Goal: Task Accomplishment & Management: Manage account settings

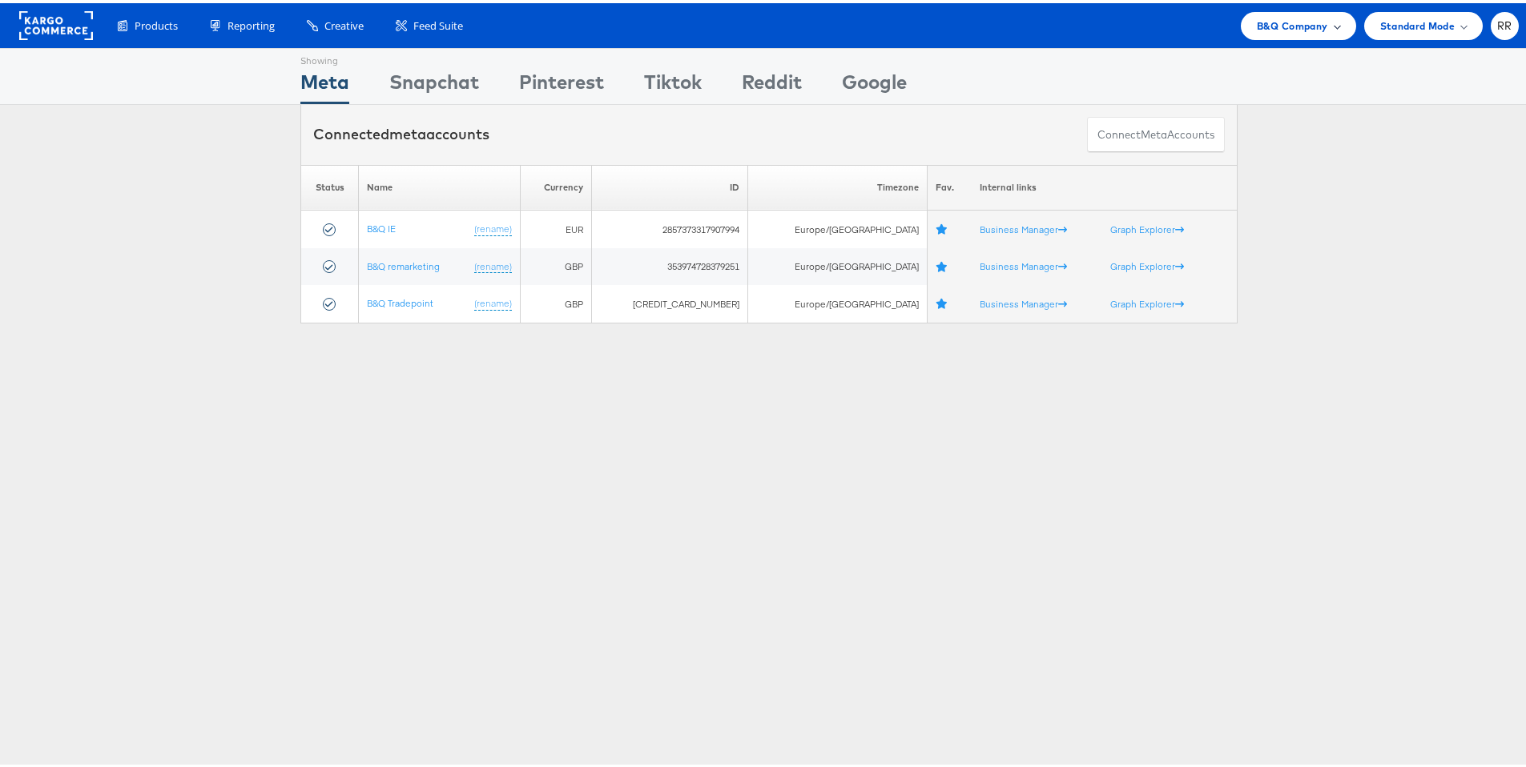
click at [1272, 30] on div "B&Q Company" at bounding box center [1298, 23] width 115 height 28
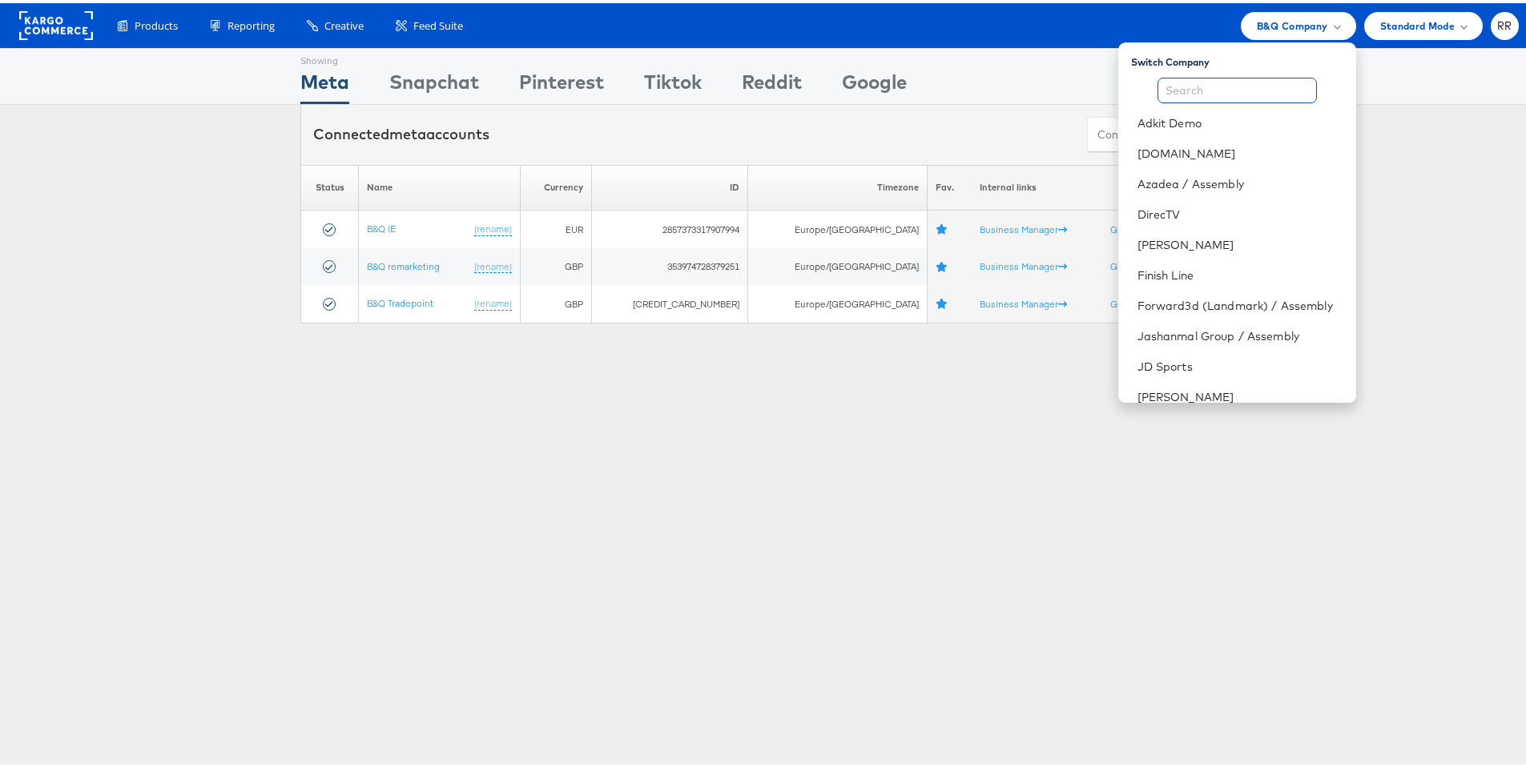
click at [1251, 91] on input "text" at bounding box center [1236, 87] width 159 height 26
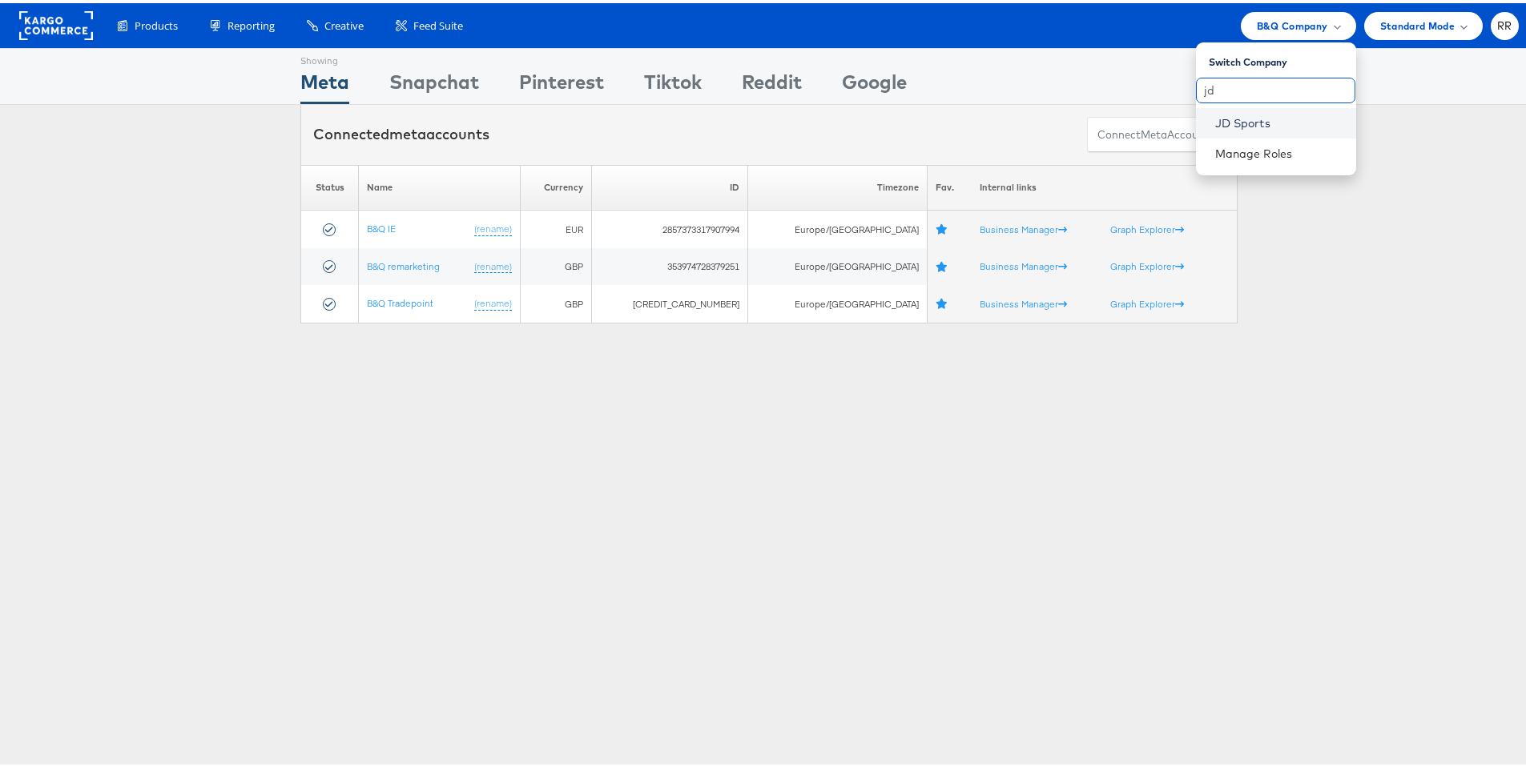
type input "jd"
click at [1282, 117] on link "JD Sports" at bounding box center [1279, 120] width 128 height 16
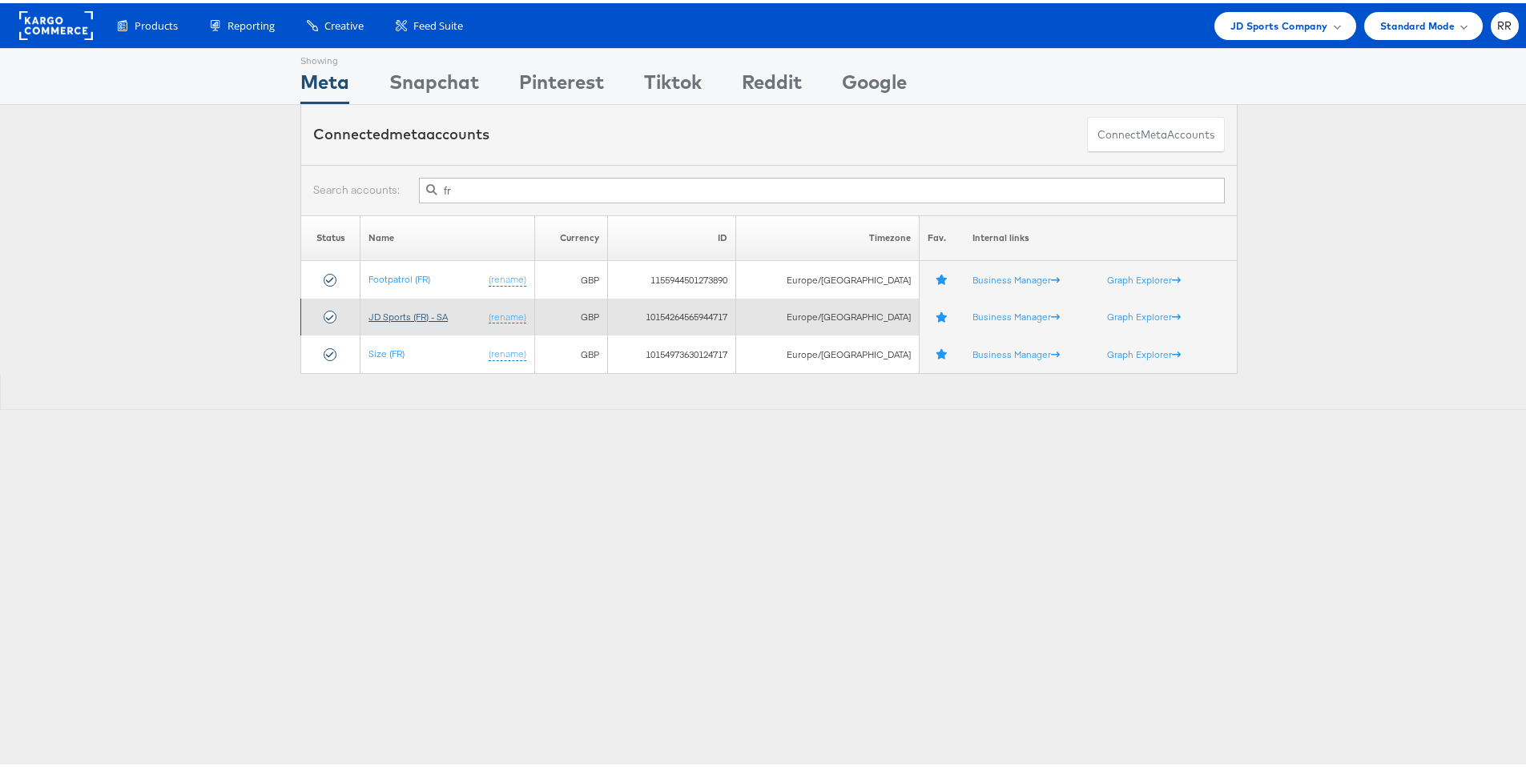
type input "fr"
click at [385, 312] on link "JD Sports (FR) - SA" at bounding box center [407, 314] width 79 height 12
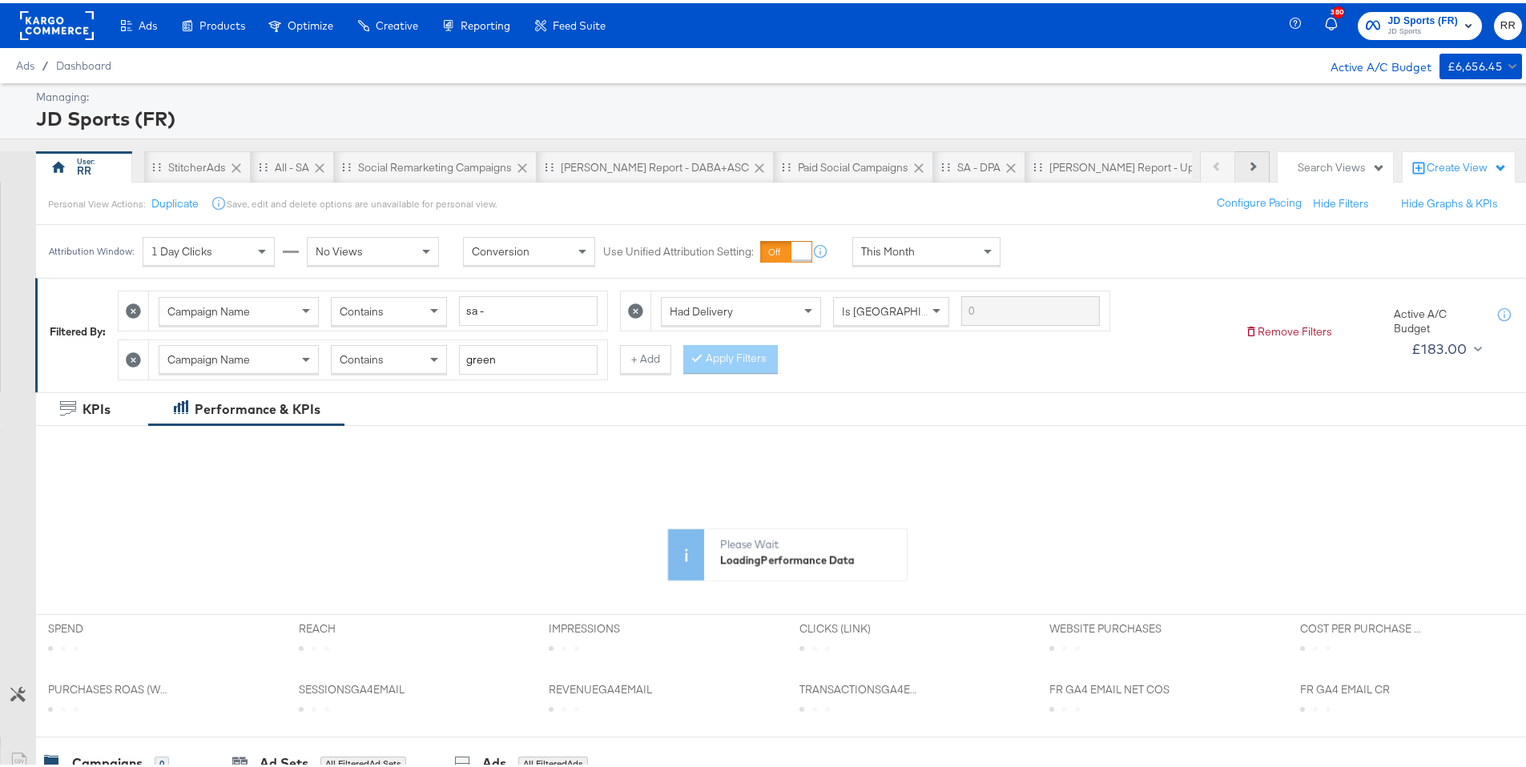
click at [1247, 166] on button "Next" at bounding box center [1252, 164] width 34 height 32
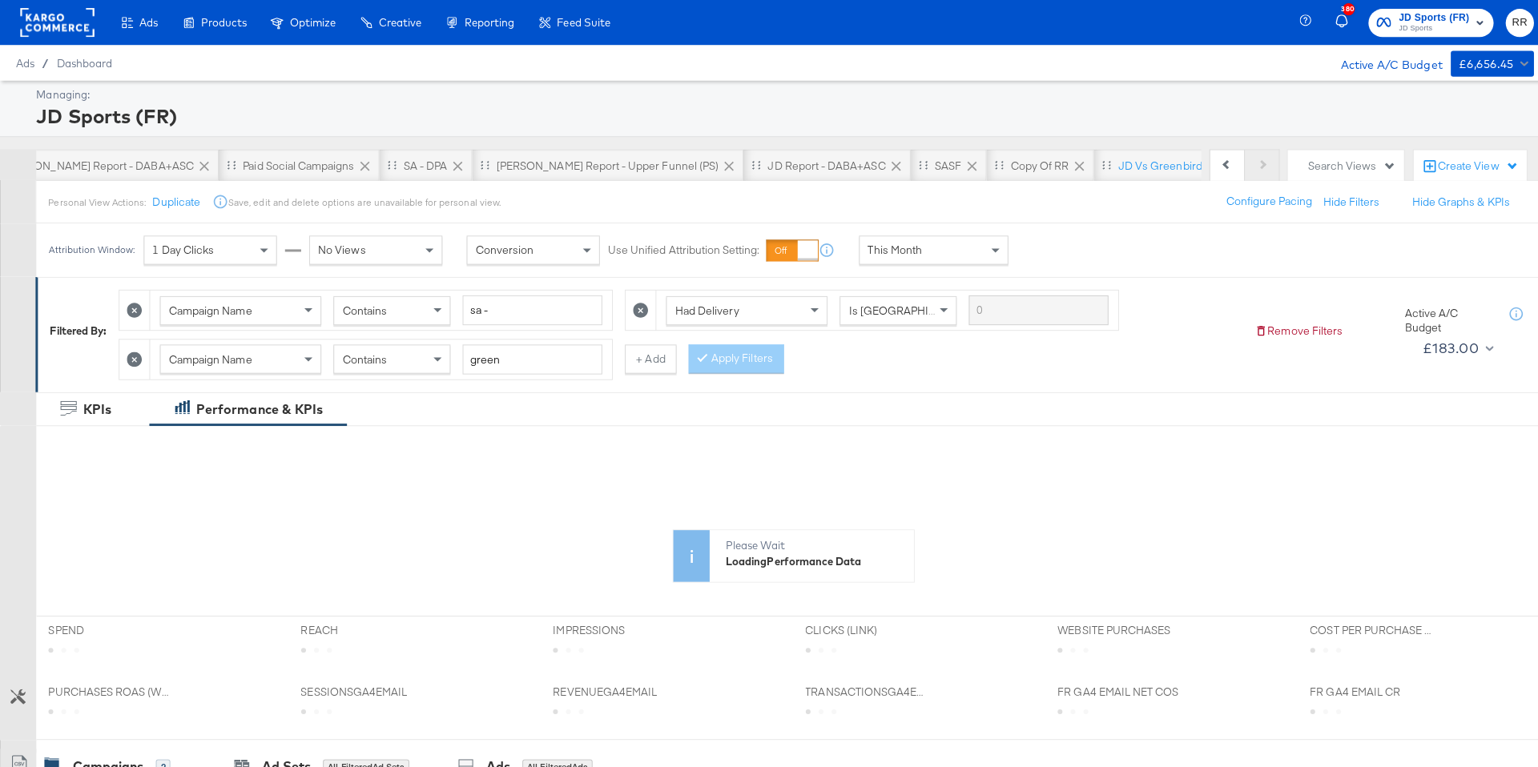
scroll to position [0, 558]
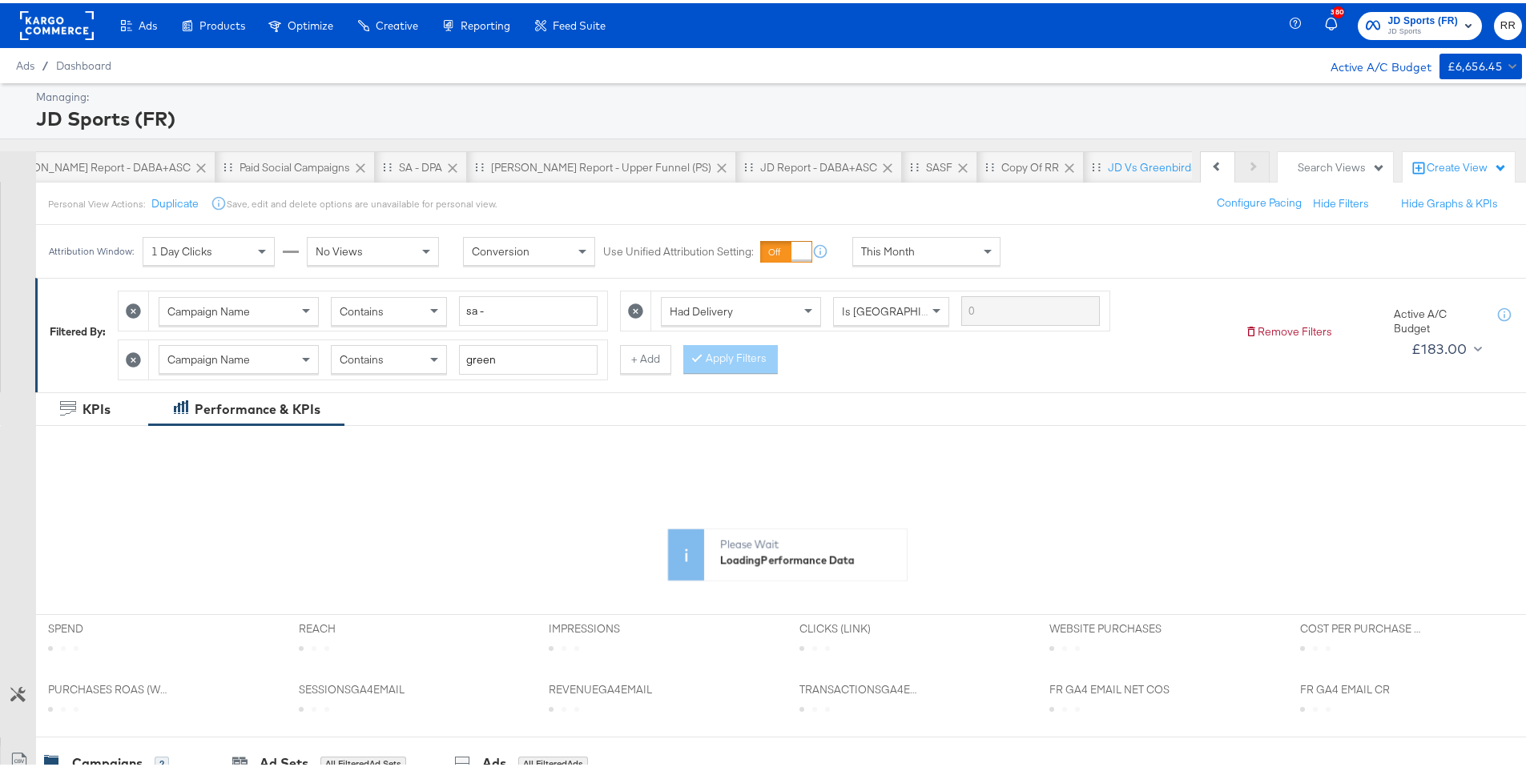
click at [1247, 166] on div "Previous Next" at bounding box center [1235, 164] width 70 height 32
click at [1108, 168] on div "JD vs Greenbirds" at bounding box center [1152, 164] width 89 height 15
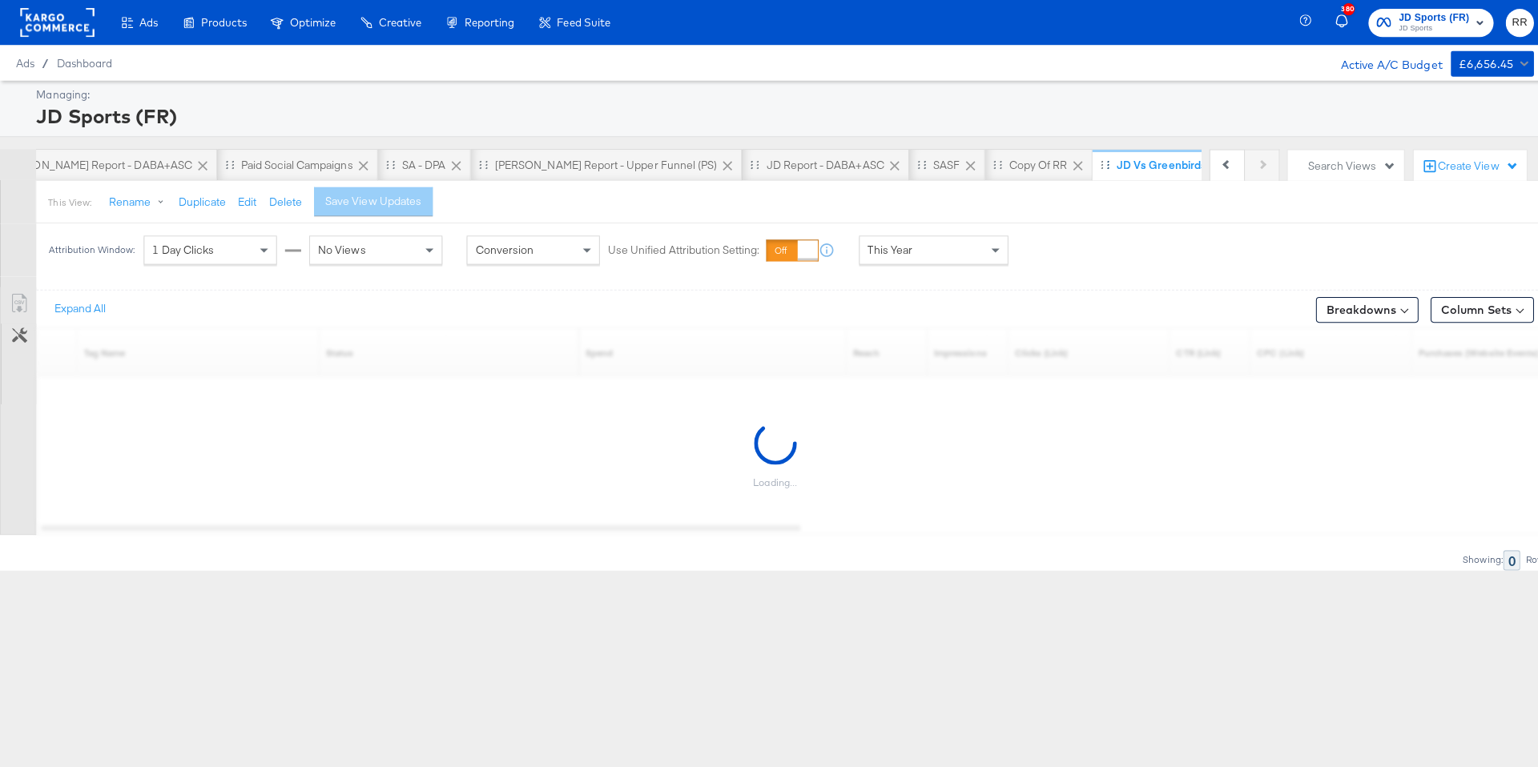
scroll to position [0, 546]
drag, startPoint x: 953, startPoint y: 231, endPoint x: 944, endPoint y: 252, distance: 22.6
click at [951, 237] on div "Attribution Window: 1 Day Clicks No Views Conversion Use Unified Attribution Se…" at bounding box center [528, 248] width 984 height 53
click at [944, 252] on div "This Year" at bounding box center [926, 248] width 147 height 27
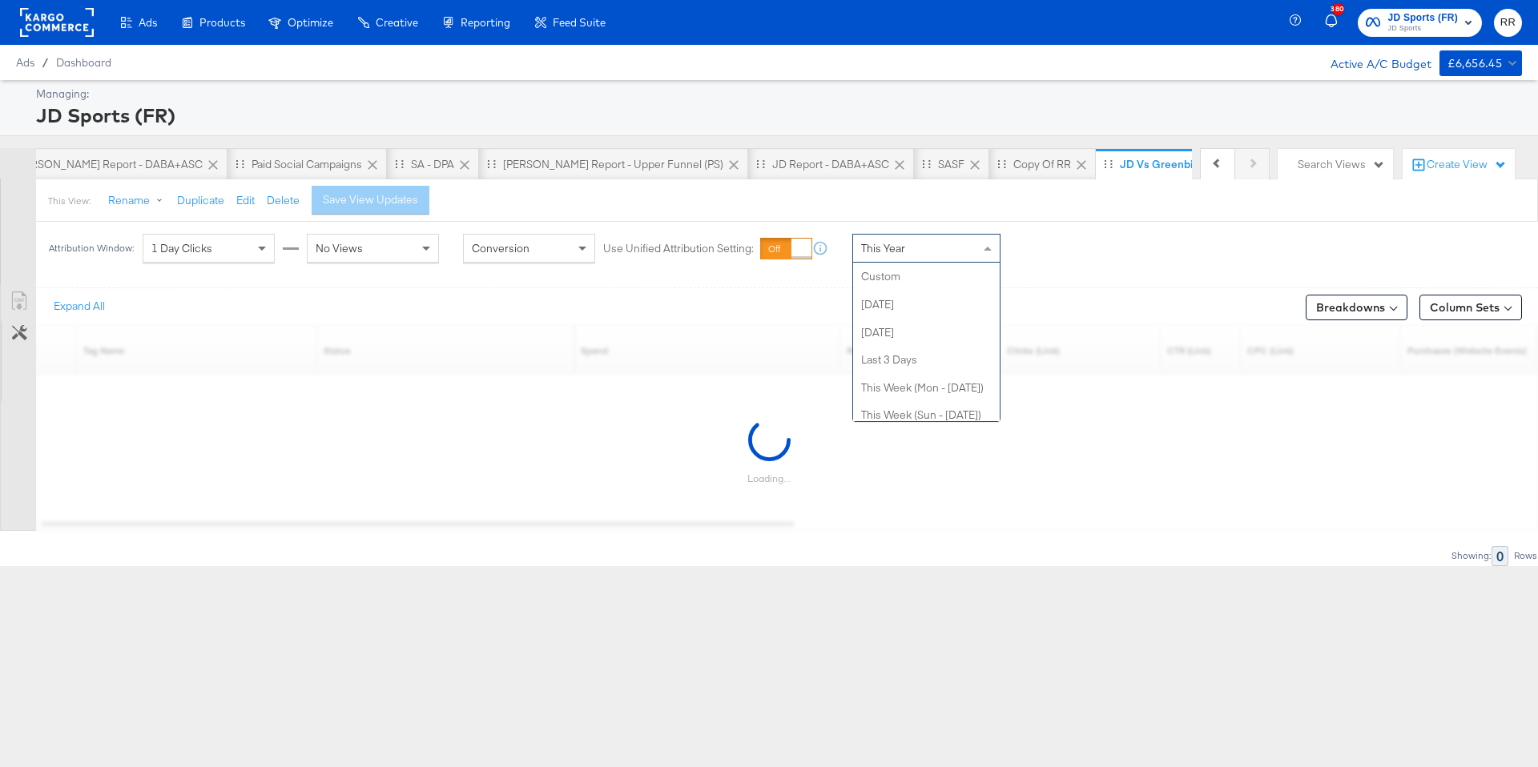
scroll to position [312, 0]
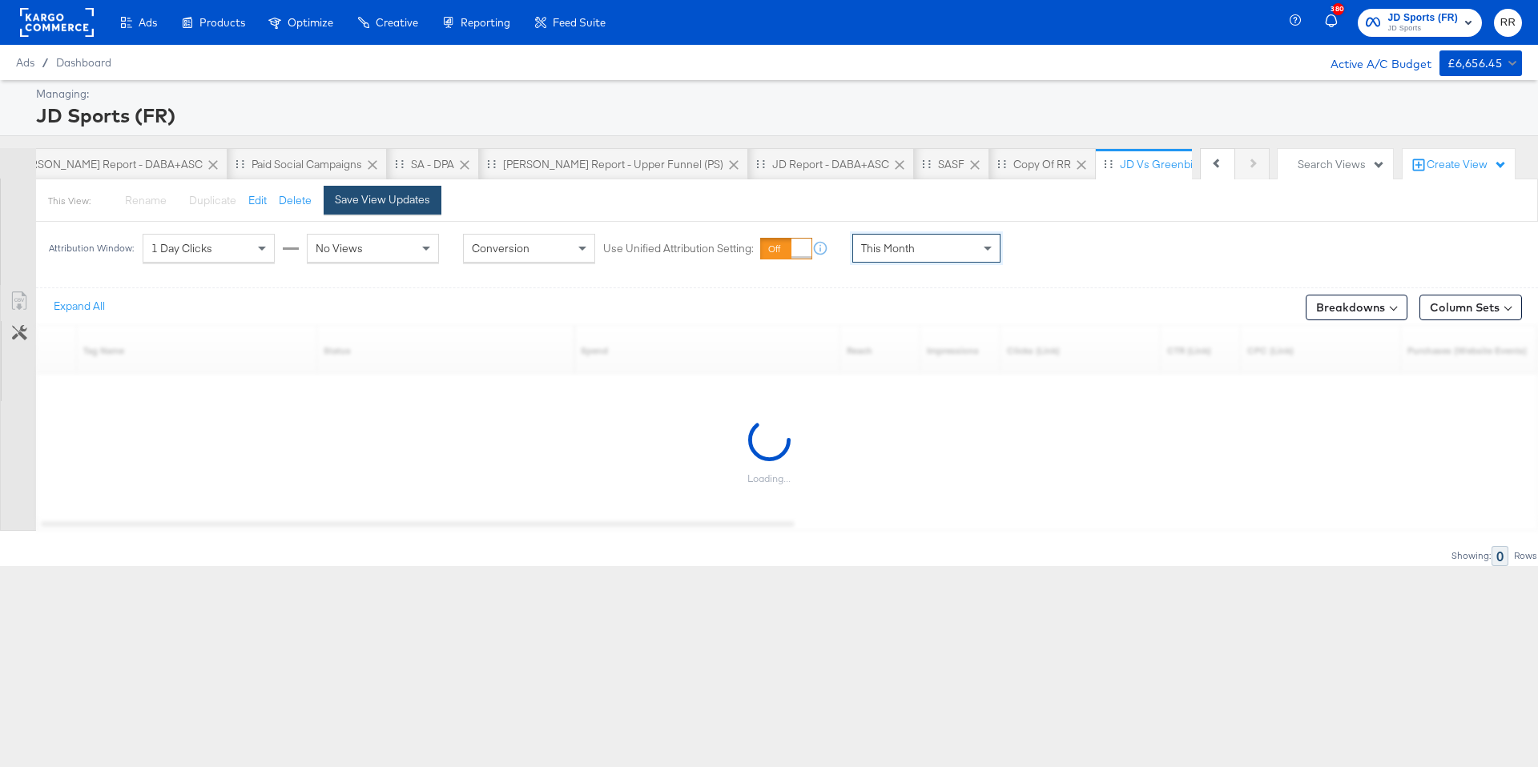
click at [407, 199] on div "Save View Updates" at bounding box center [382, 199] width 95 height 15
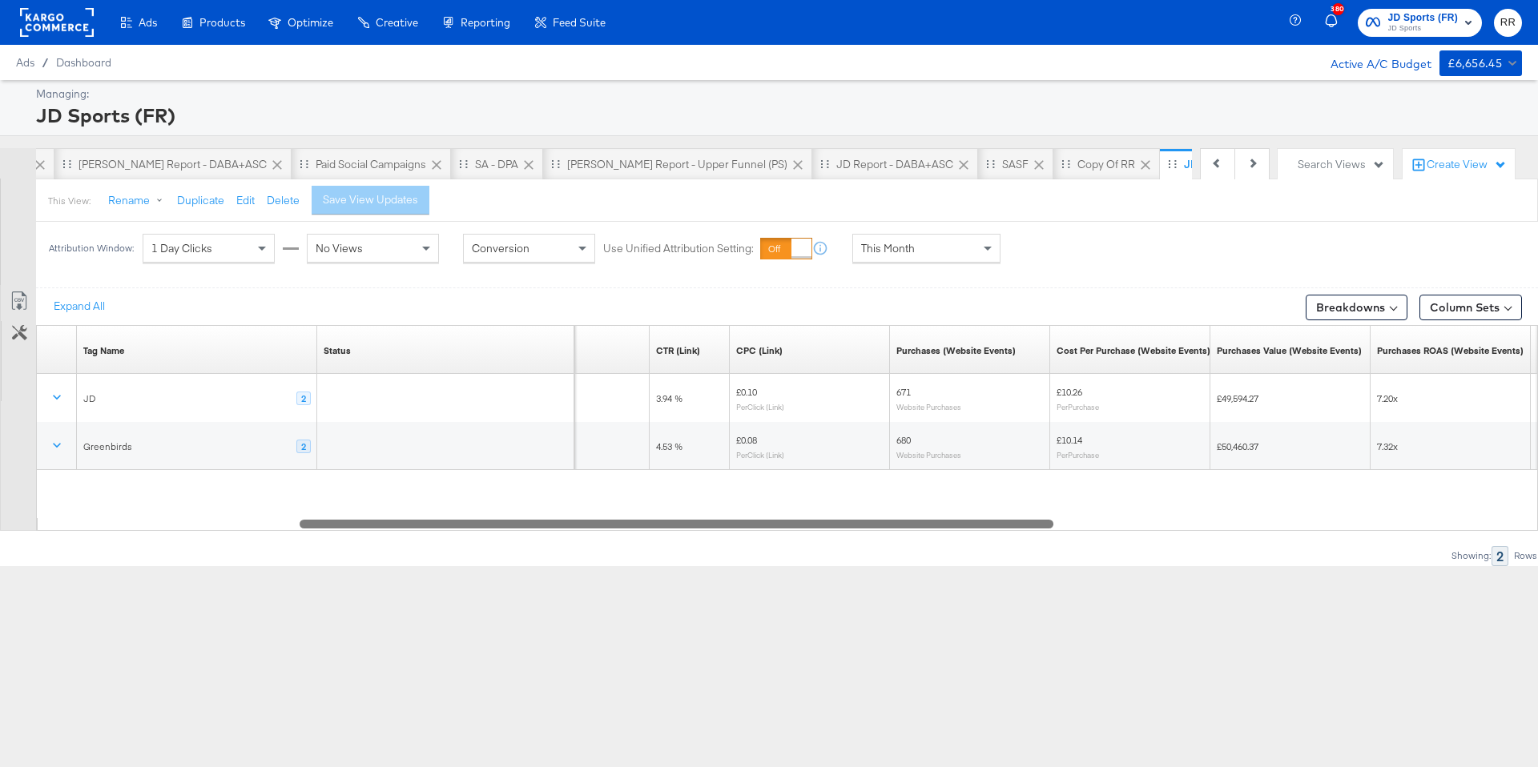
drag, startPoint x: 654, startPoint y: 524, endPoint x: 909, endPoint y: 514, distance: 255.7
click at [909, 514] on div "Tag Name Sorting Unavailable Status Sorting Unavailable Clicks (Link) Sorting U…" at bounding box center [787, 428] width 1502 height 206
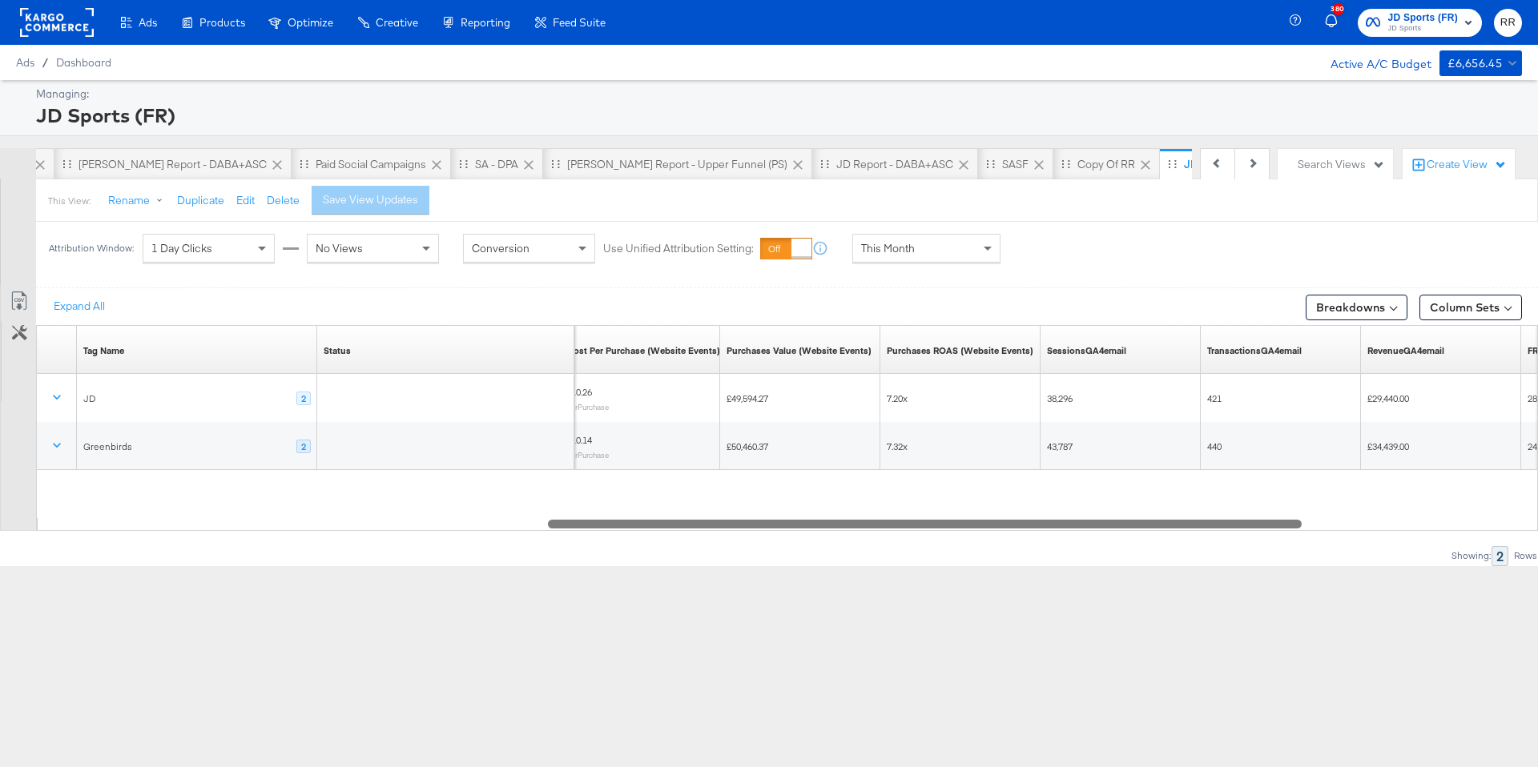
drag, startPoint x: 847, startPoint y: 524, endPoint x: 1093, endPoint y: 519, distance: 245.1
click at [1093, 519] on div at bounding box center [925, 524] width 754 height 14
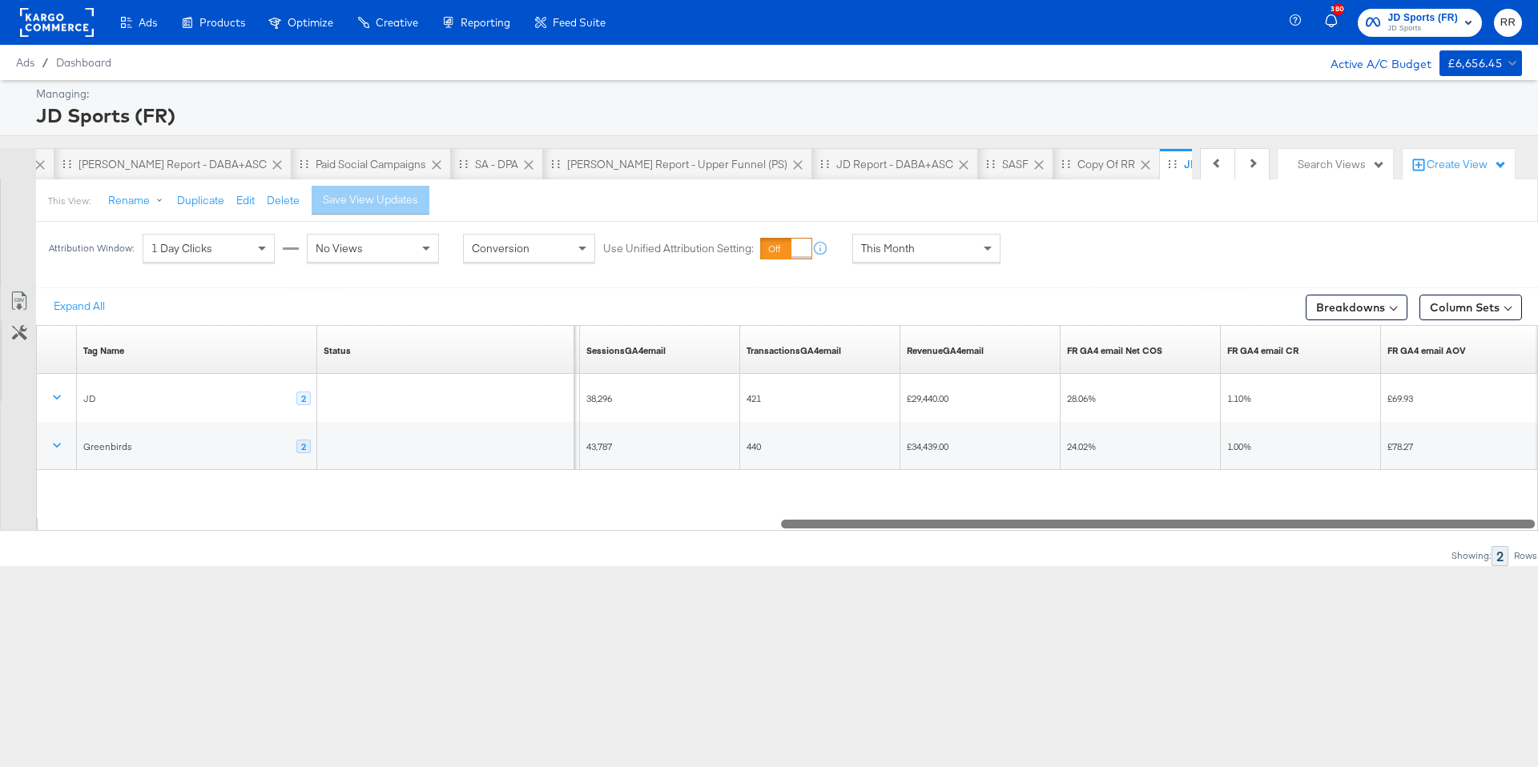
drag, startPoint x: 808, startPoint y: 521, endPoint x: 1040, endPoint y: 532, distance: 231.8
click at [1040, 532] on div "Expand All Breakdowns Column Sets Customize KPIs Export as CSV Tag Name Sorting…" at bounding box center [769, 427] width 1538 height 278
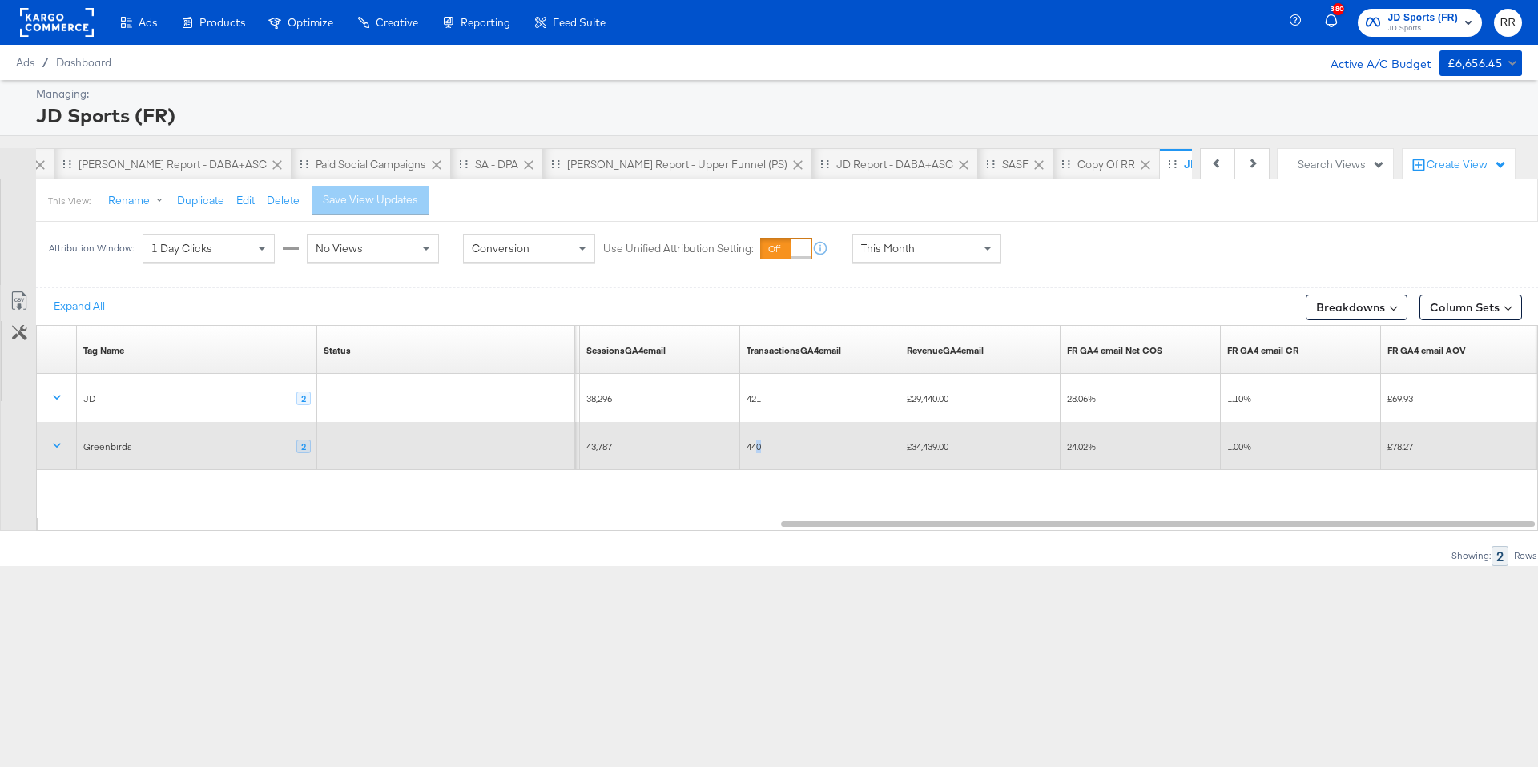
drag, startPoint x: 779, startPoint y: 452, endPoint x: 754, endPoint y: 433, distance: 31.4
click at [755, 444] on div "440" at bounding box center [820, 447] width 160 height 26
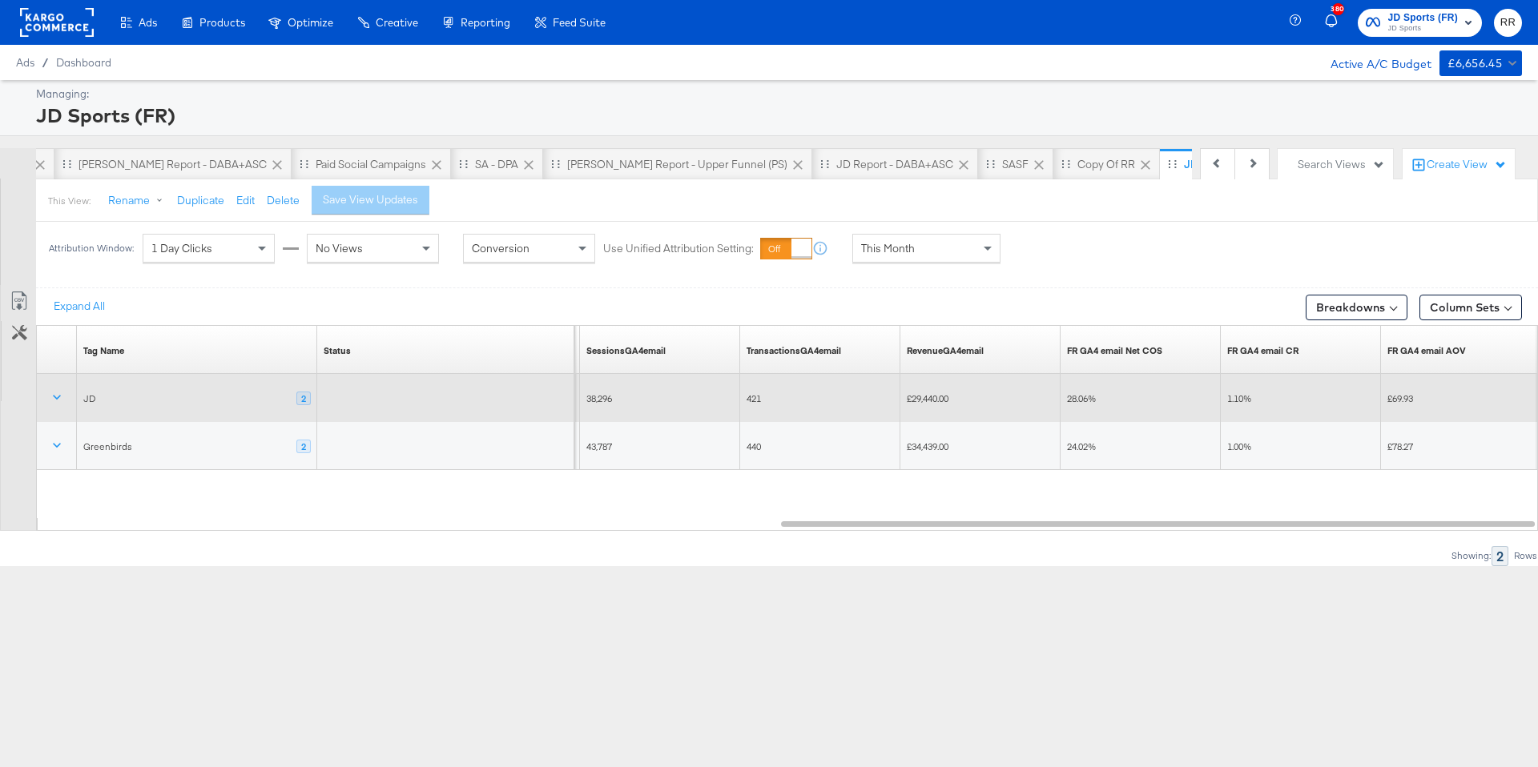
click at [752, 413] on div "421" at bounding box center [820, 398] width 160 height 48
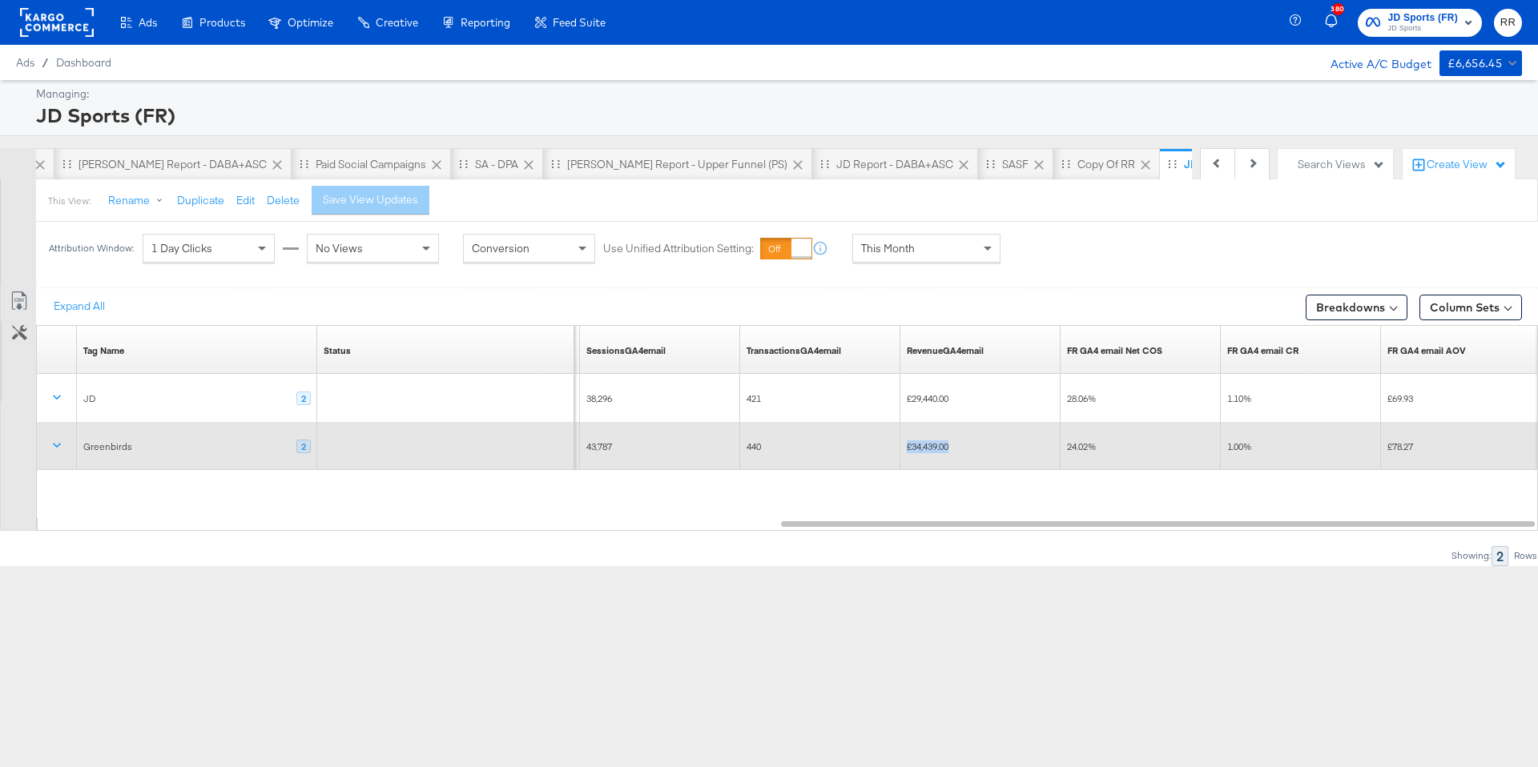
drag, startPoint x: 981, startPoint y: 456, endPoint x: 930, endPoint y: 427, distance: 58.8
click at [931, 429] on div "£34,439.00" at bounding box center [980, 446] width 160 height 48
click at [930, 426] on div "£34,439.00" at bounding box center [980, 446] width 160 height 48
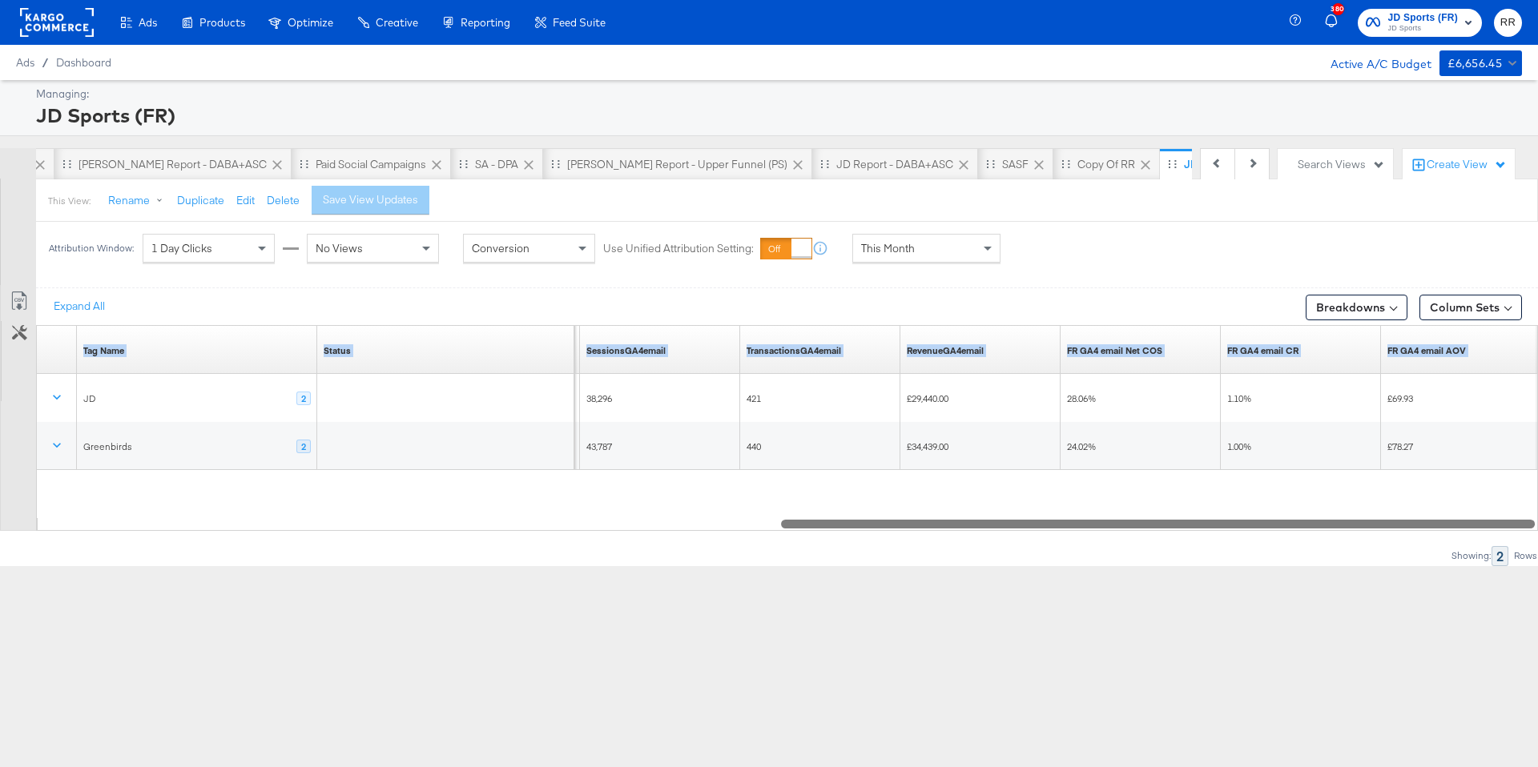
drag, startPoint x: 1079, startPoint y: 517, endPoint x: 1133, endPoint y: 522, distance: 54.7
click at [1133, 522] on div "Tag Name Sorting Unavailable Status Sorting Unavailable Purchases ROAS (Website…" at bounding box center [787, 428] width 1502 height 206
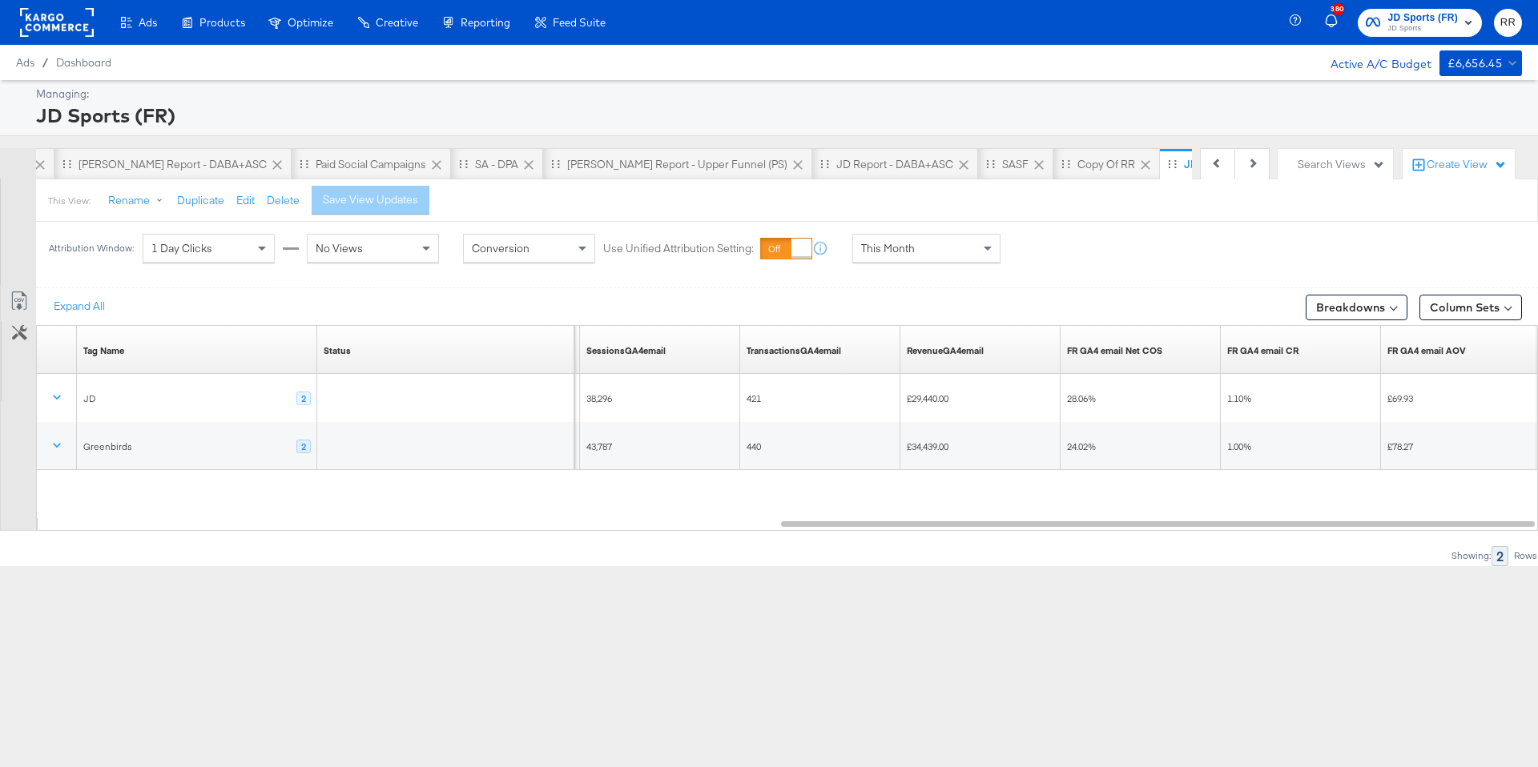
click at [1146, 565] on div "Showing: 2 Rows" at bounding box center [769, 556] width 1538 height 20
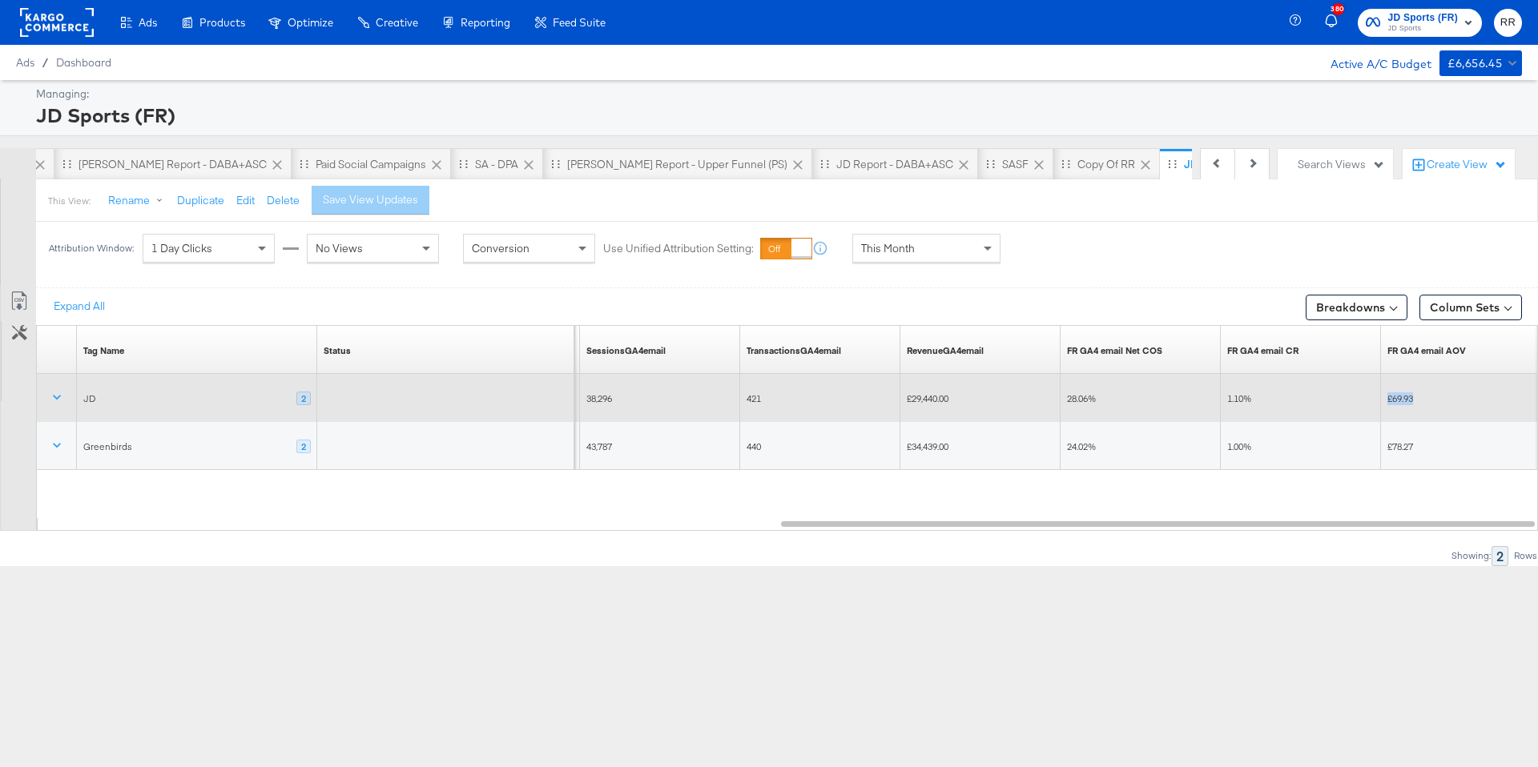
drag, startPoint x: 1420, startPoint y: 404, endPoint x: 1390, endPoint y: 400, distance: 30.7
click at [1390, 400] on div "£69.93" at bounding box center [1461, 399] width 160 height 26
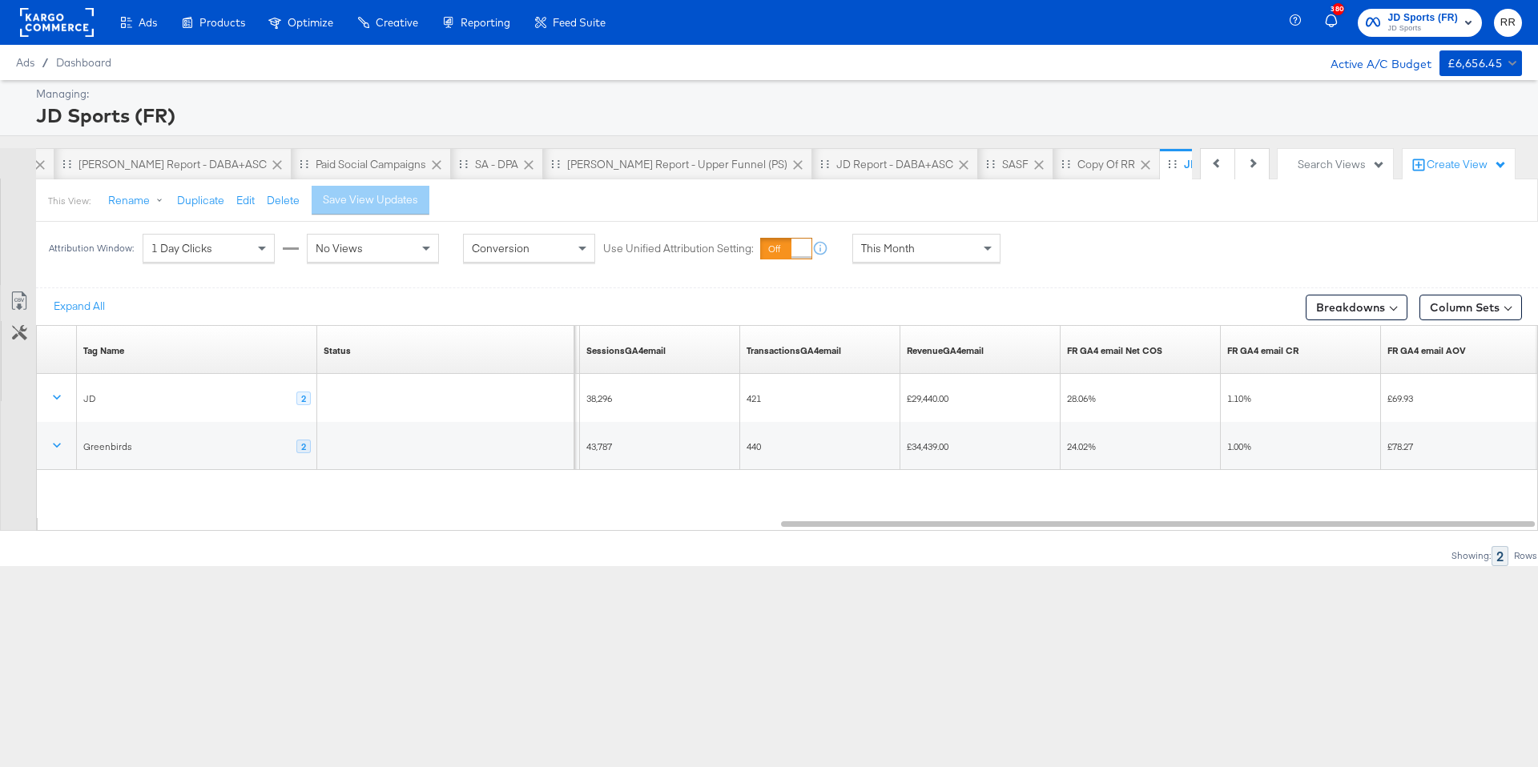
click at [1087, 550] on div "Showing: 2 Rows" at bounding box center [769, 556] width 1538 height 20
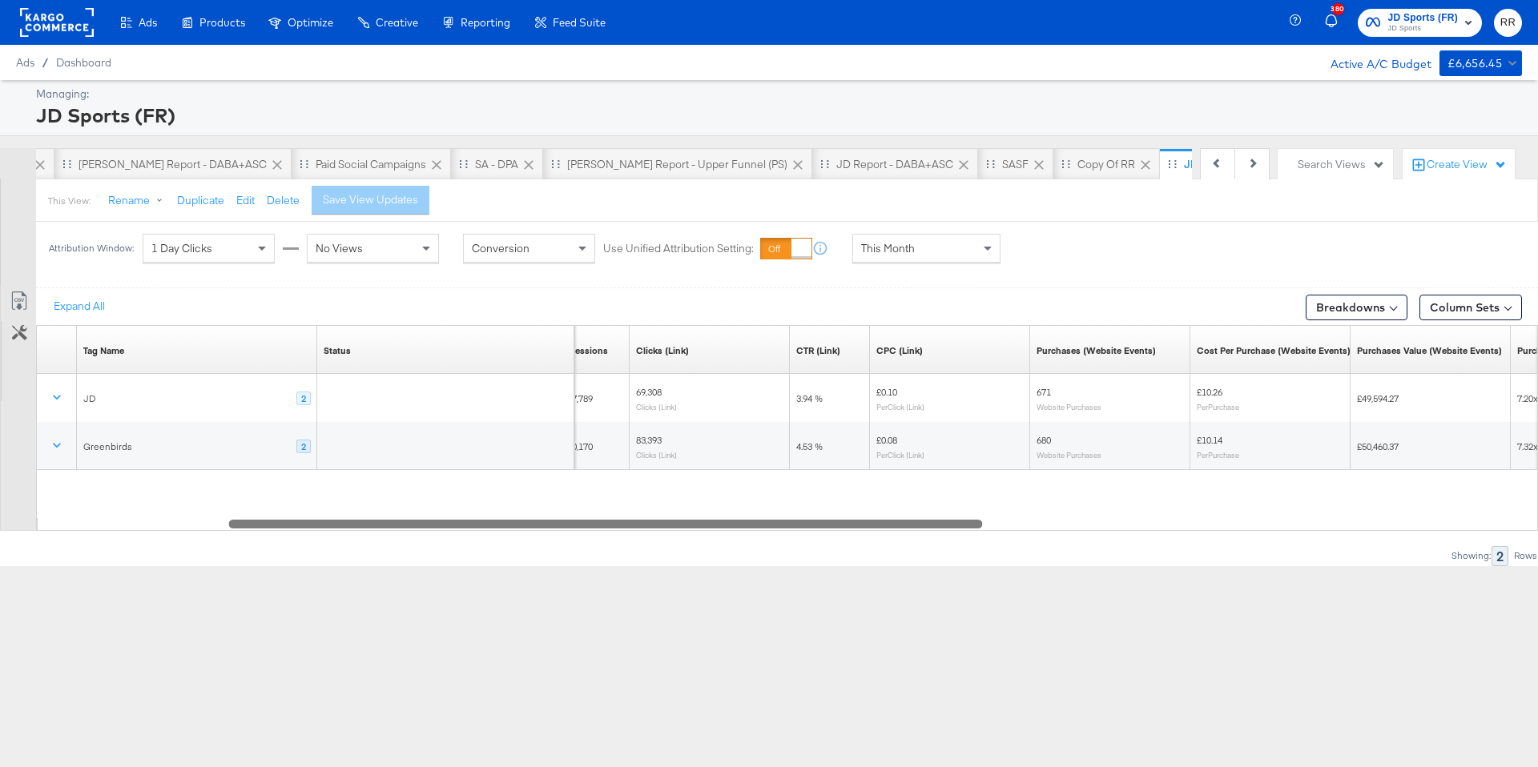
drag, startPoint x: 1068, startPoint y: 528, endPoint x: 60, endPoint y: 497, distance: 1008.1
click at [103, 505] on div "Tag Name Sorting Unavailable Status Sorting Unavailable Impressions Sorting Una…" at bounding box center [787, 428] width 1502 height 206
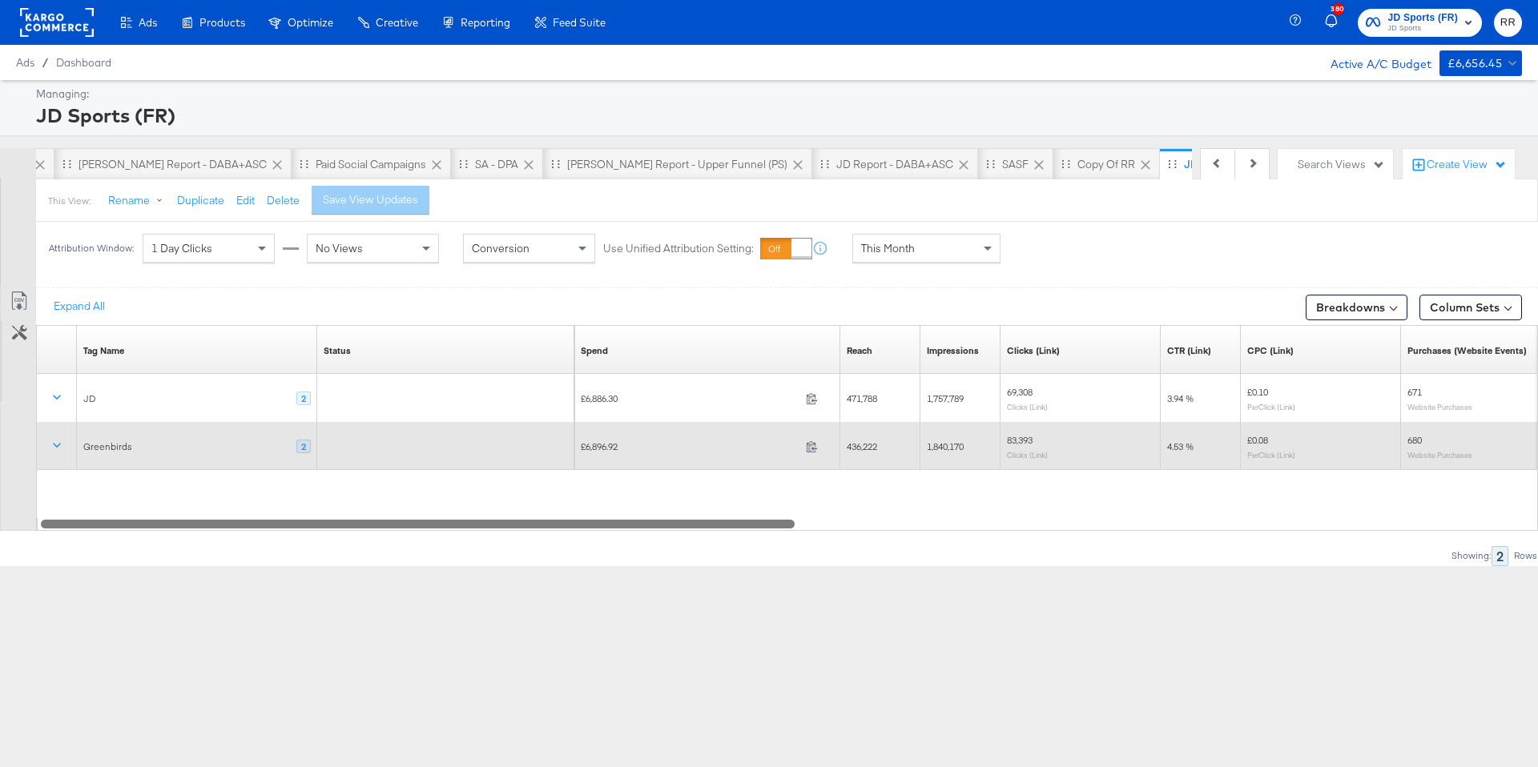
drag, startPoint x: 785, startPoint y: 516, endPoint x: 126, endPoint y: 467, distance: 661.0
click at [126, 467] on div "Tag Name Sorting Unavailable Status Sorting Unavailable Spend Sorting Unavailab…" at bounding box center [787, 428] width 1502 height 206
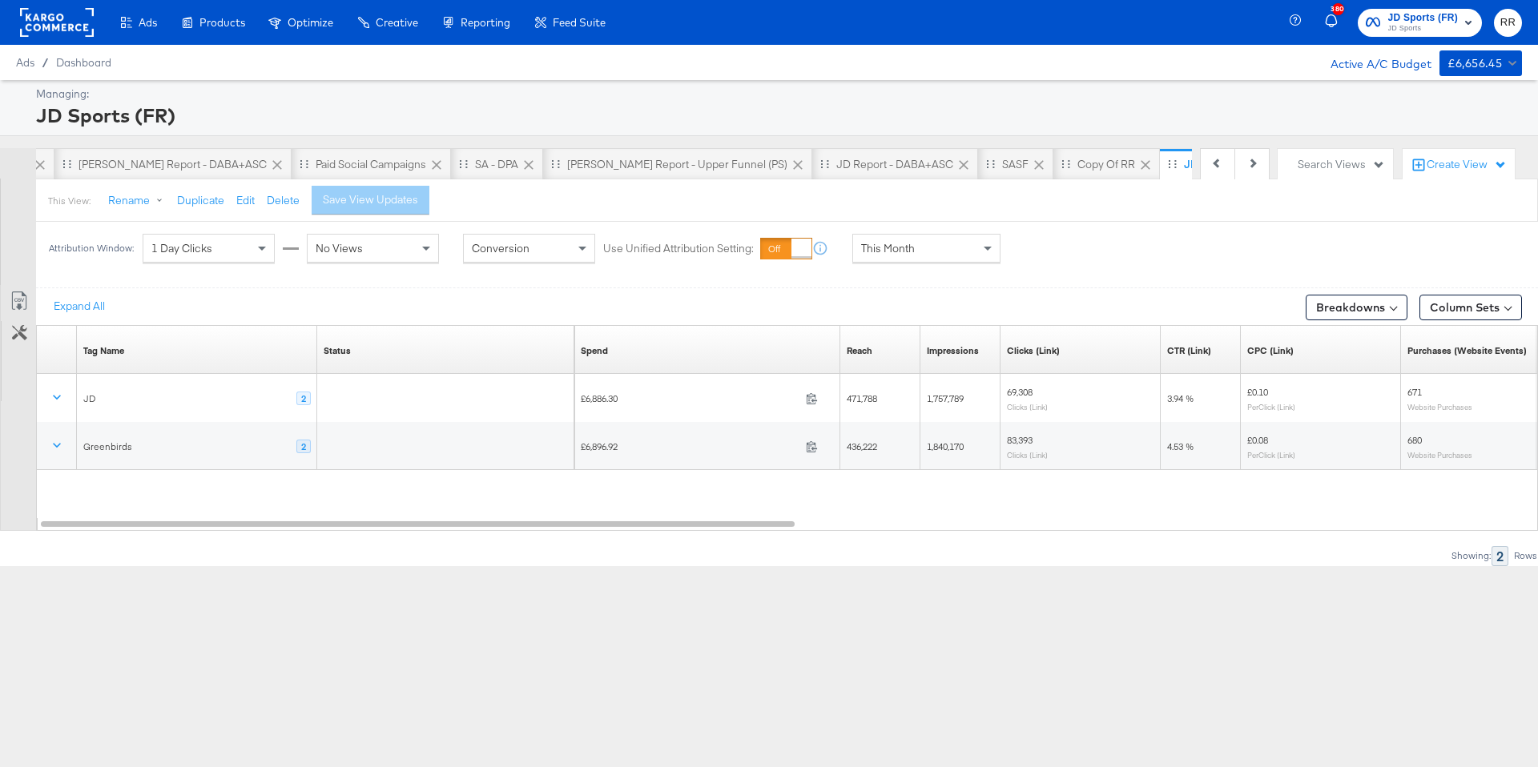
click at [77, 29] on rect at bounding box center [57, 22] width 74 height 29
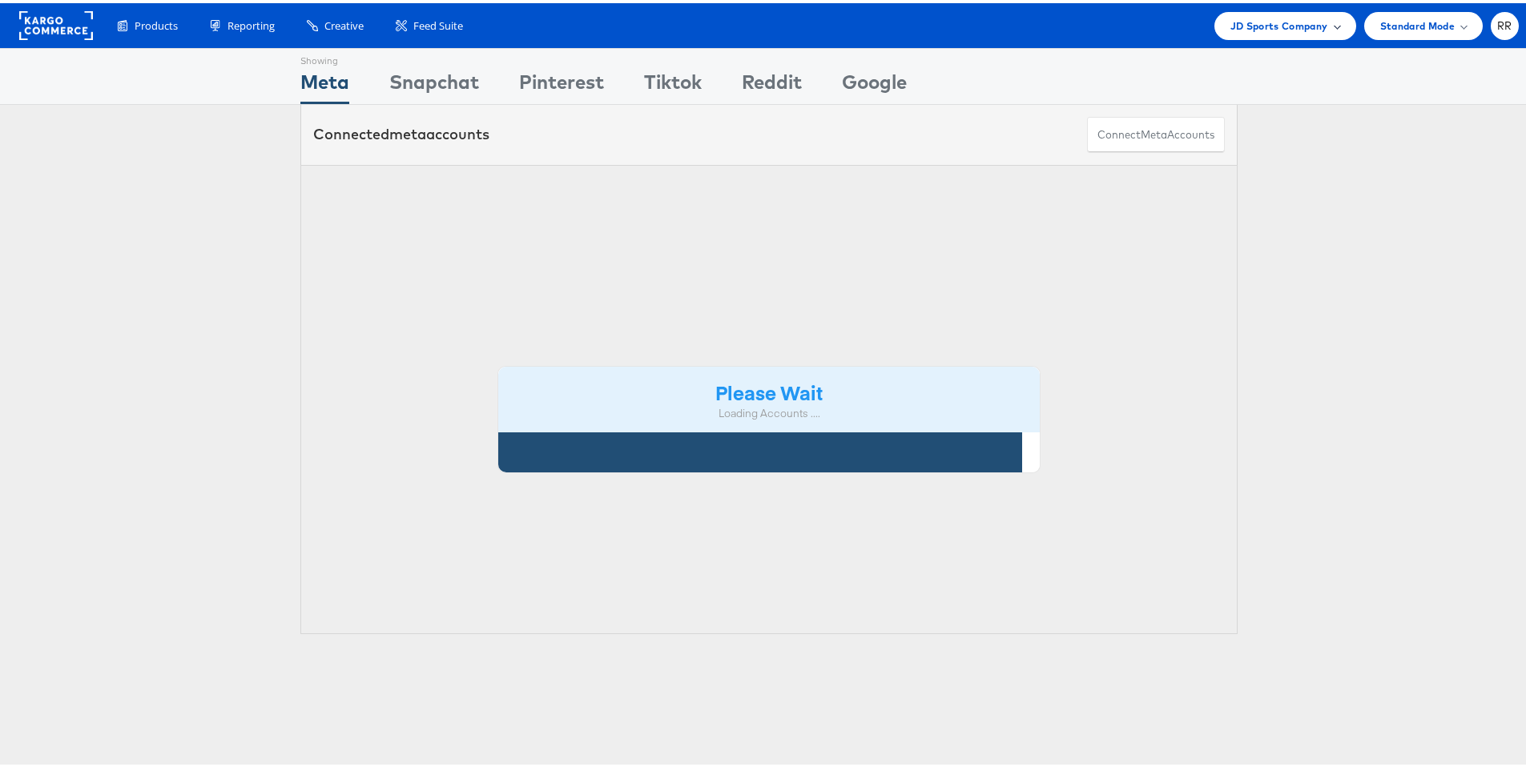
click at [1274, 23] on span "JD Sports Company" at bounding box center [1279, 22] width 98 height 17
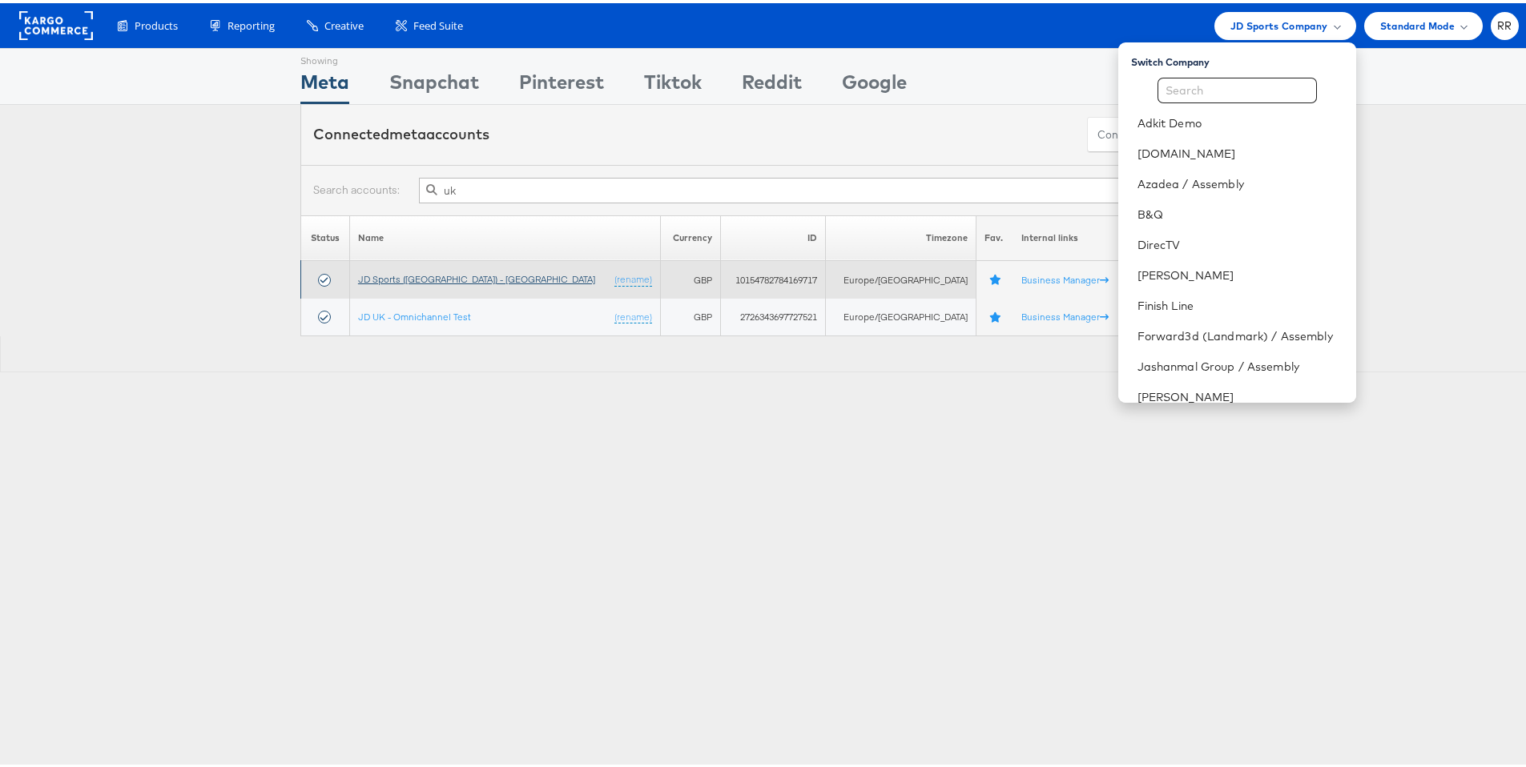
type input "uk"
click at [437, 277] on link "JD Sports ([GEOGRAPHIC_DATA]) - [GEOGRAPHIC_DATA]" at bounding box center [476, 276] width 237 height 12
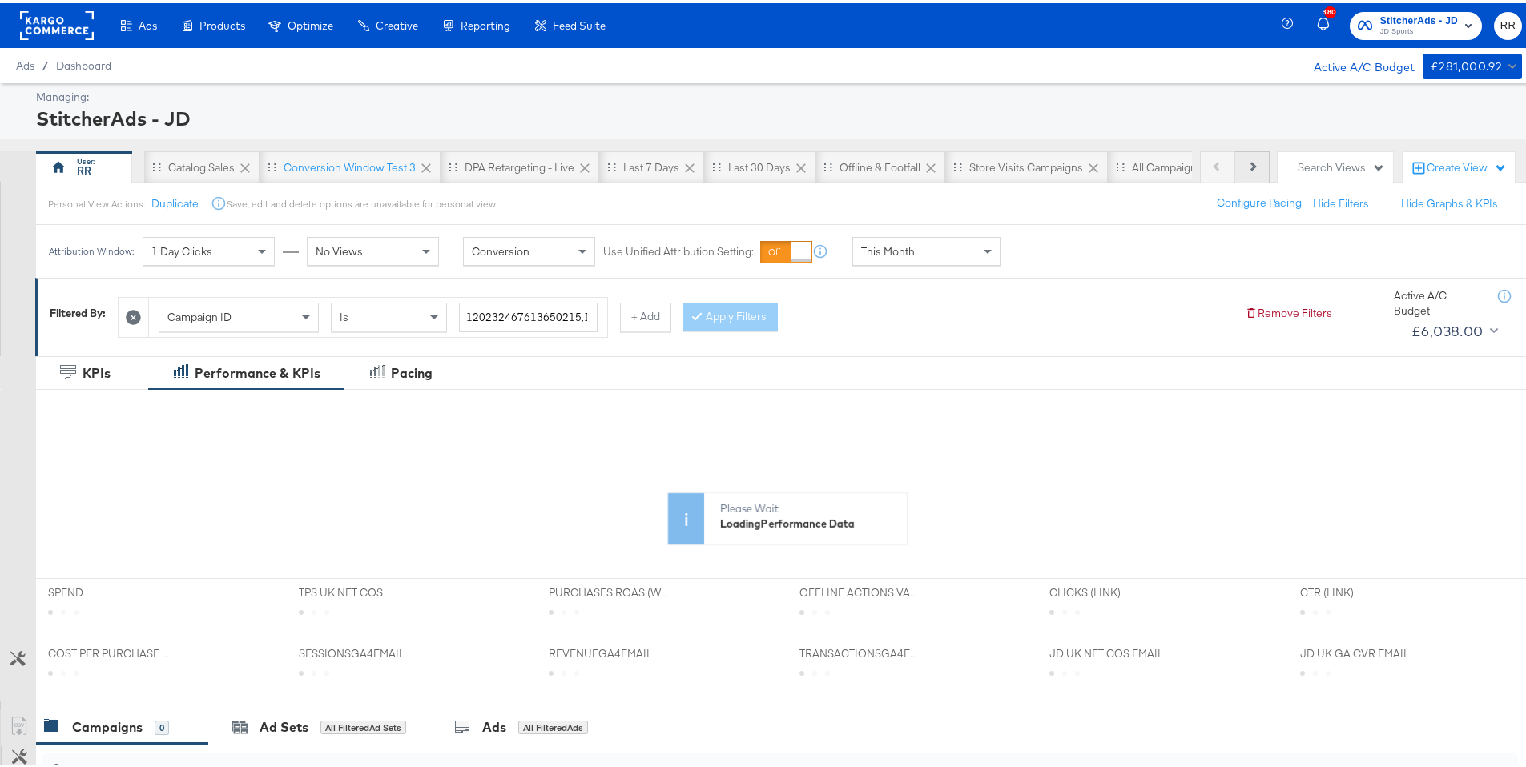
click at [1237, 155] on button "Next" at bounding box center [1252, 164] width 34 height 32
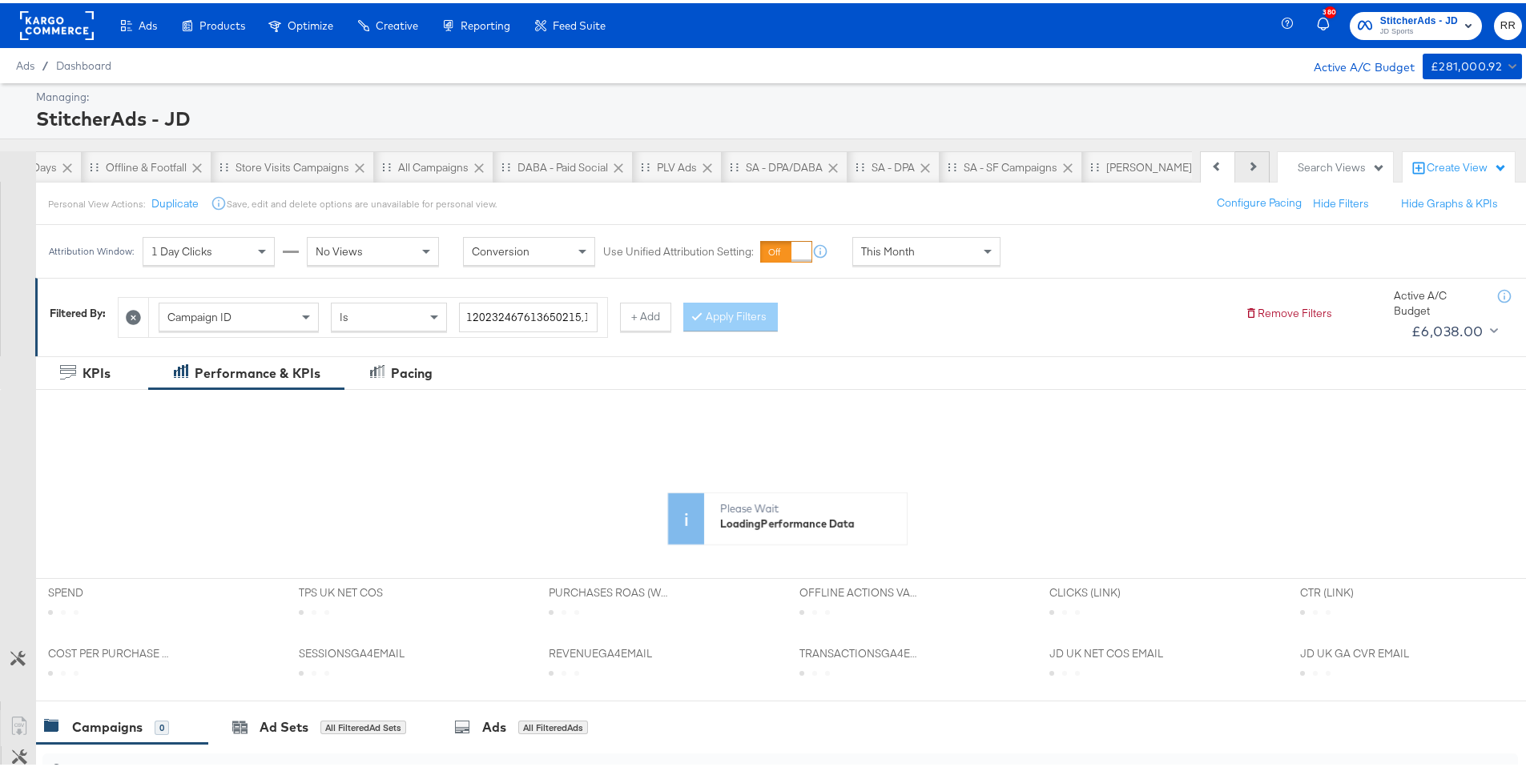
click at [1237, 155] on button "Next" at bounding box center [1252, 164] width 34 height 32
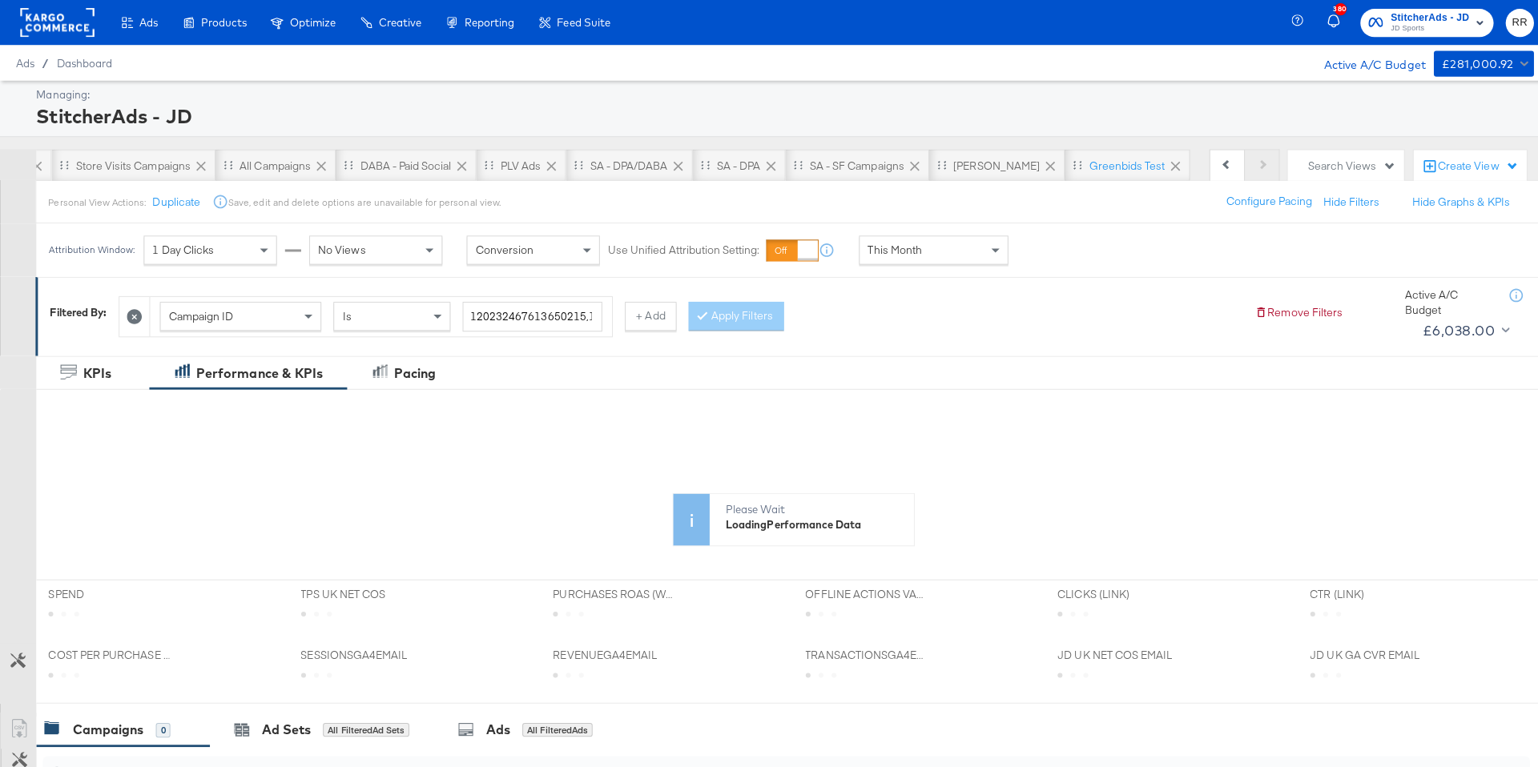
scroll to position [0, 929]
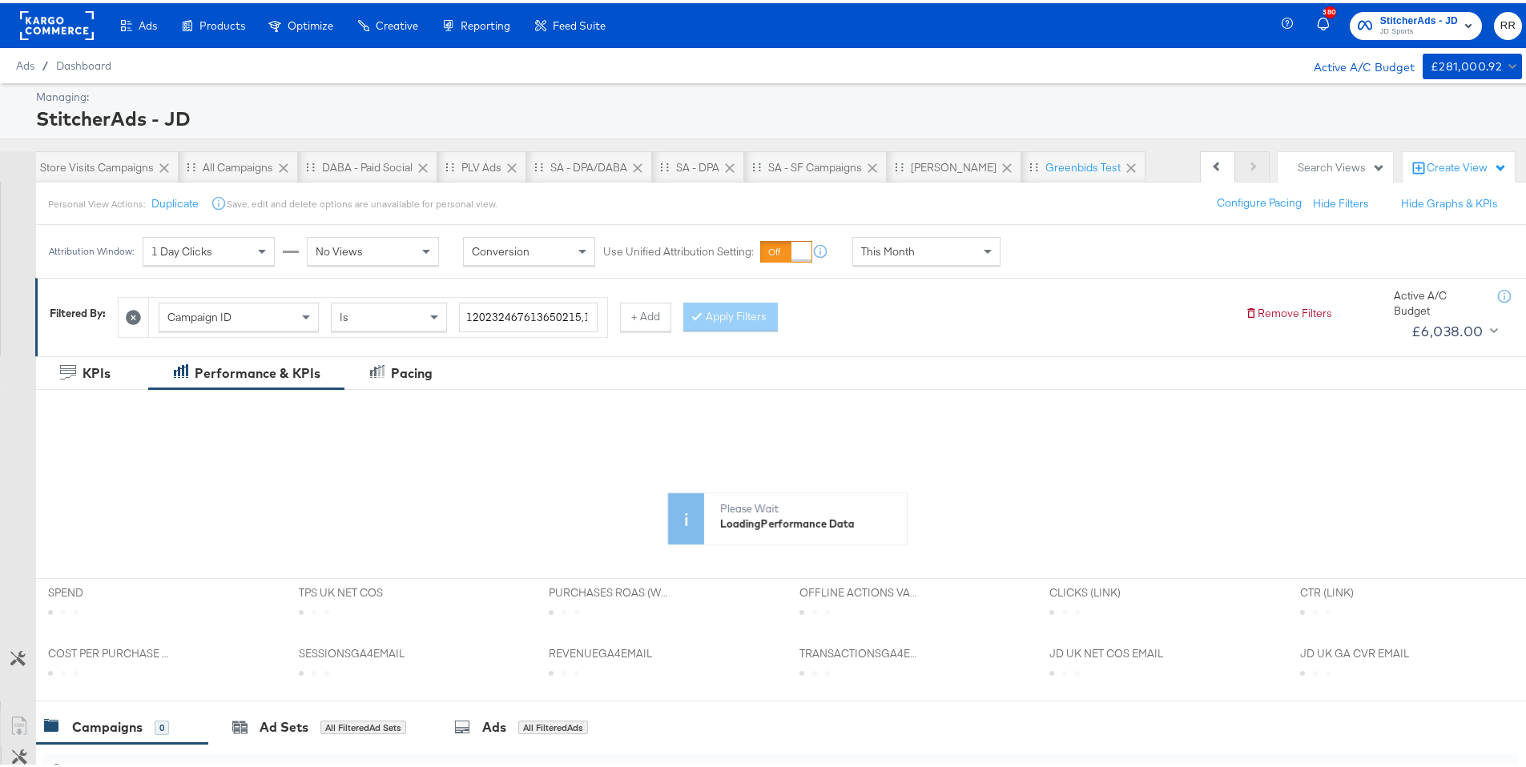
click at [1237, 155] on div "Previous Next" at bounding box center [1235, 164] width 70 height 32
click at [1237, 156] on div "Previous Next" at bounding box center [1235, 164] width 70 height 32
click at [1045, 166] on div "Greenbids Test" at bounding box center [1082, 164] width 75 height 15
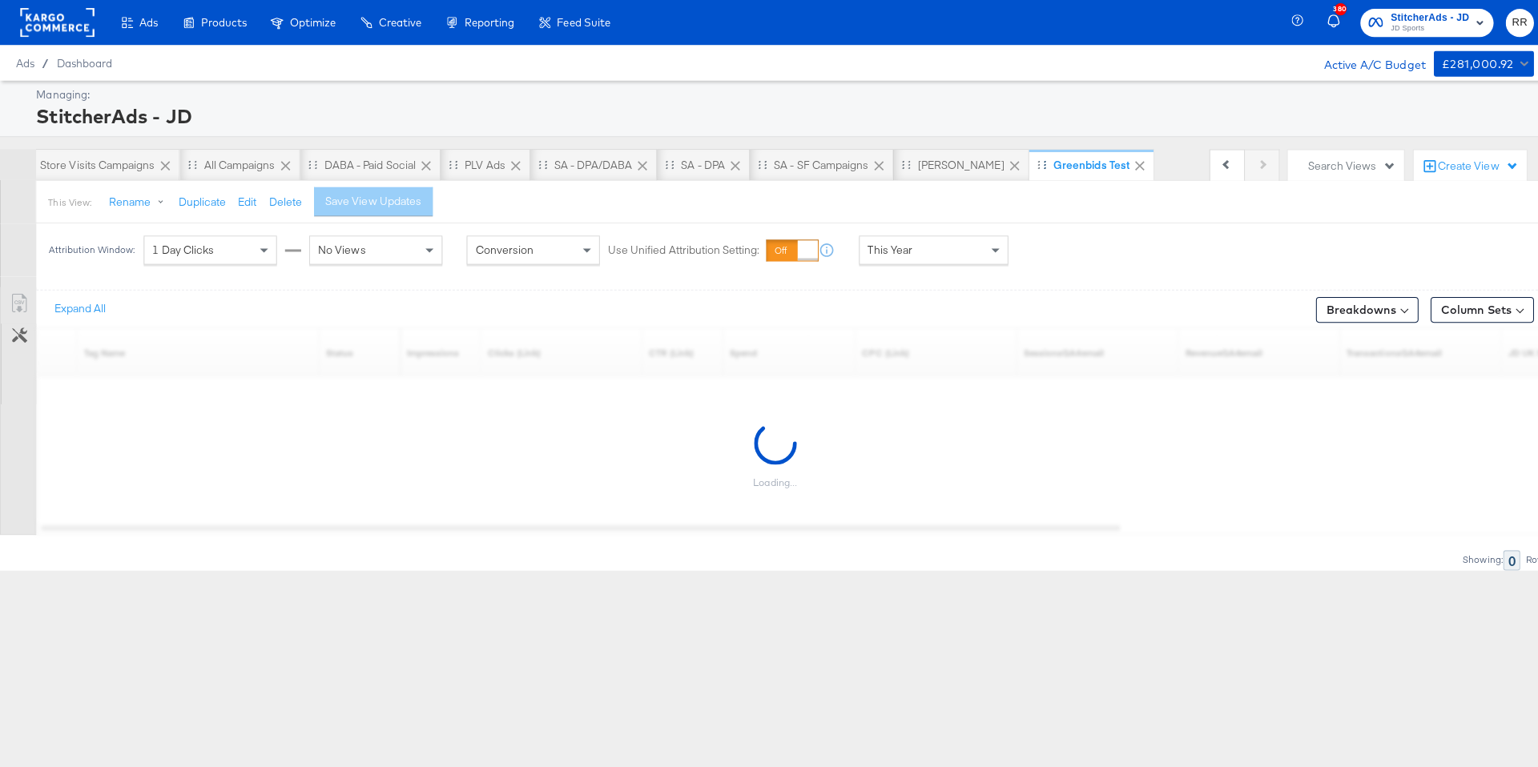
scroll to position [0, 917]
click at [949, 256] on div "This Year" at bounding box center [926, 248] width 147 height 27
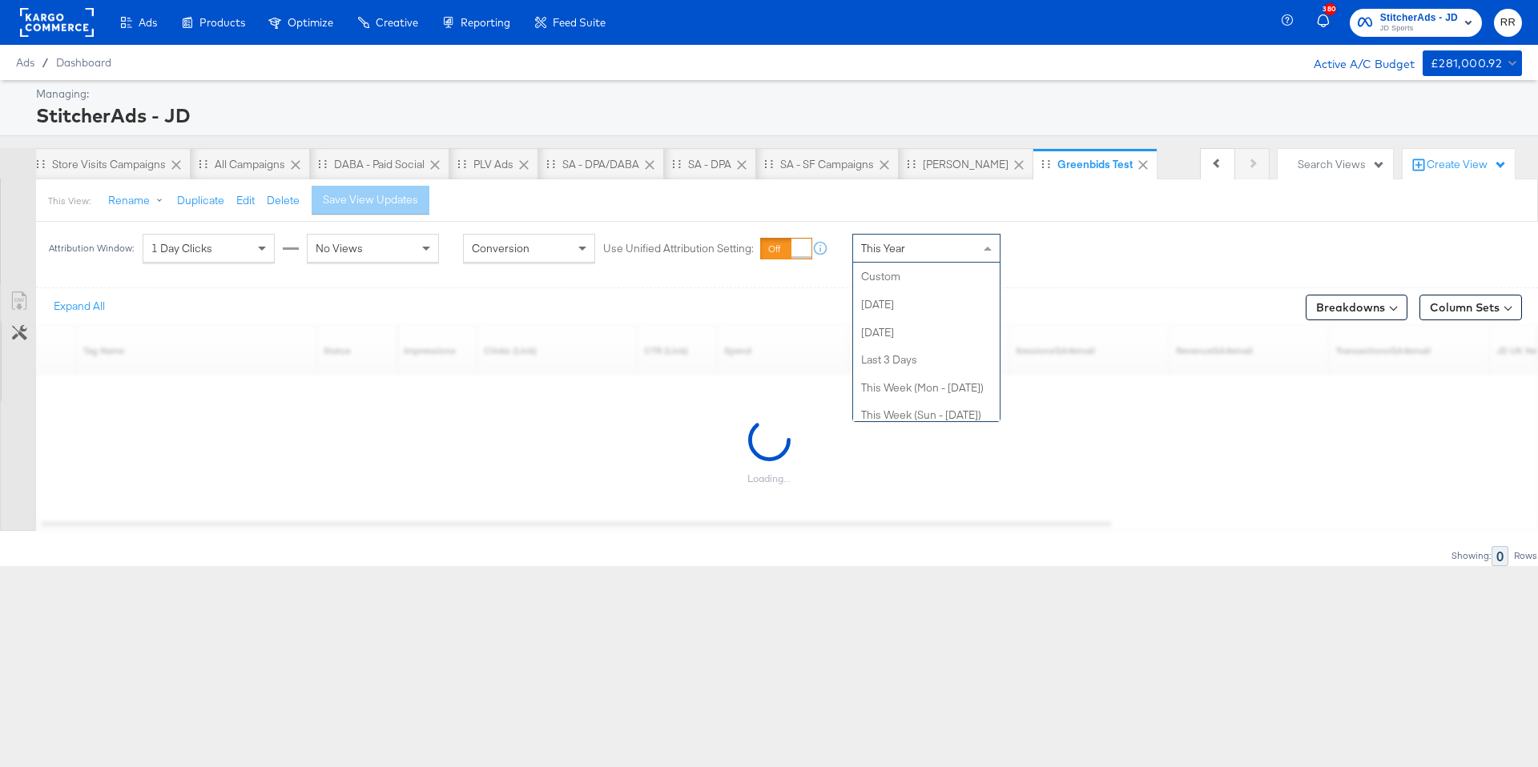
scroll to position [312, 0]
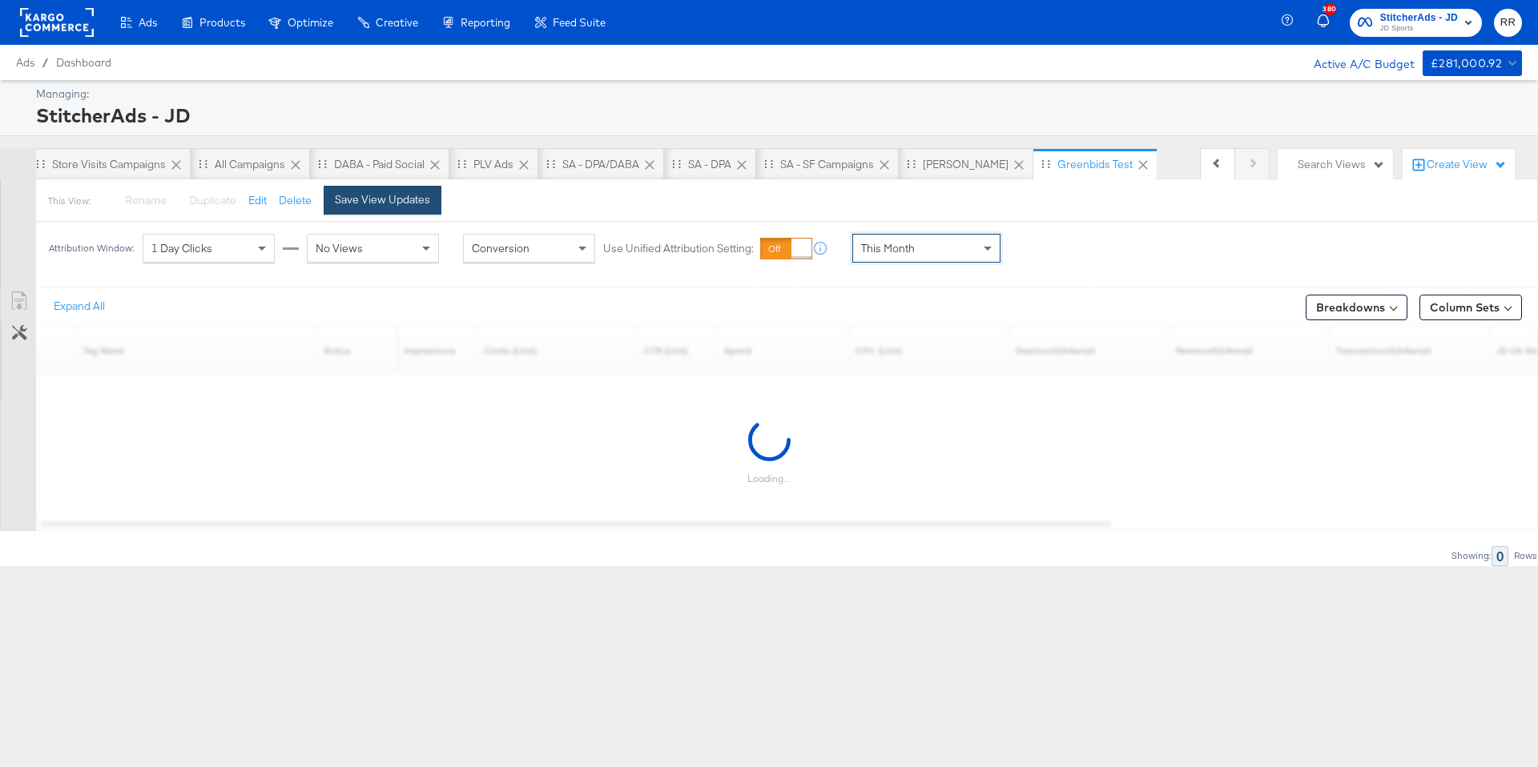
click at [395, 202] on div "Save View Updates" at bounding box center [382, 199] width 95 height 15
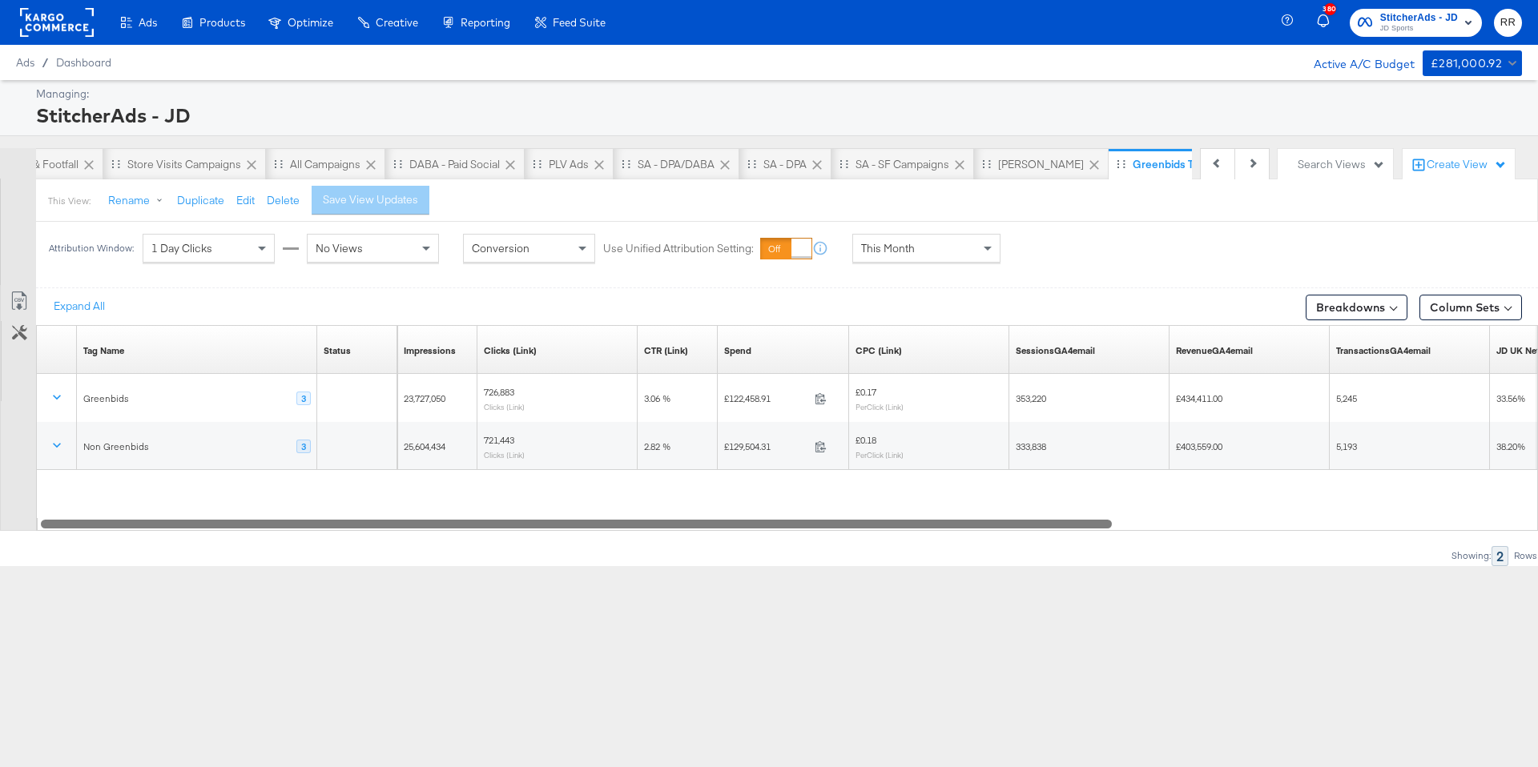
drag, startPoint x: 599, startPoint y: 524, endPoint x: 377, endPoint y: 520, distance: 221.9
click at [377, 520] on div at bounding box center [576, 524] width 1071 height 14
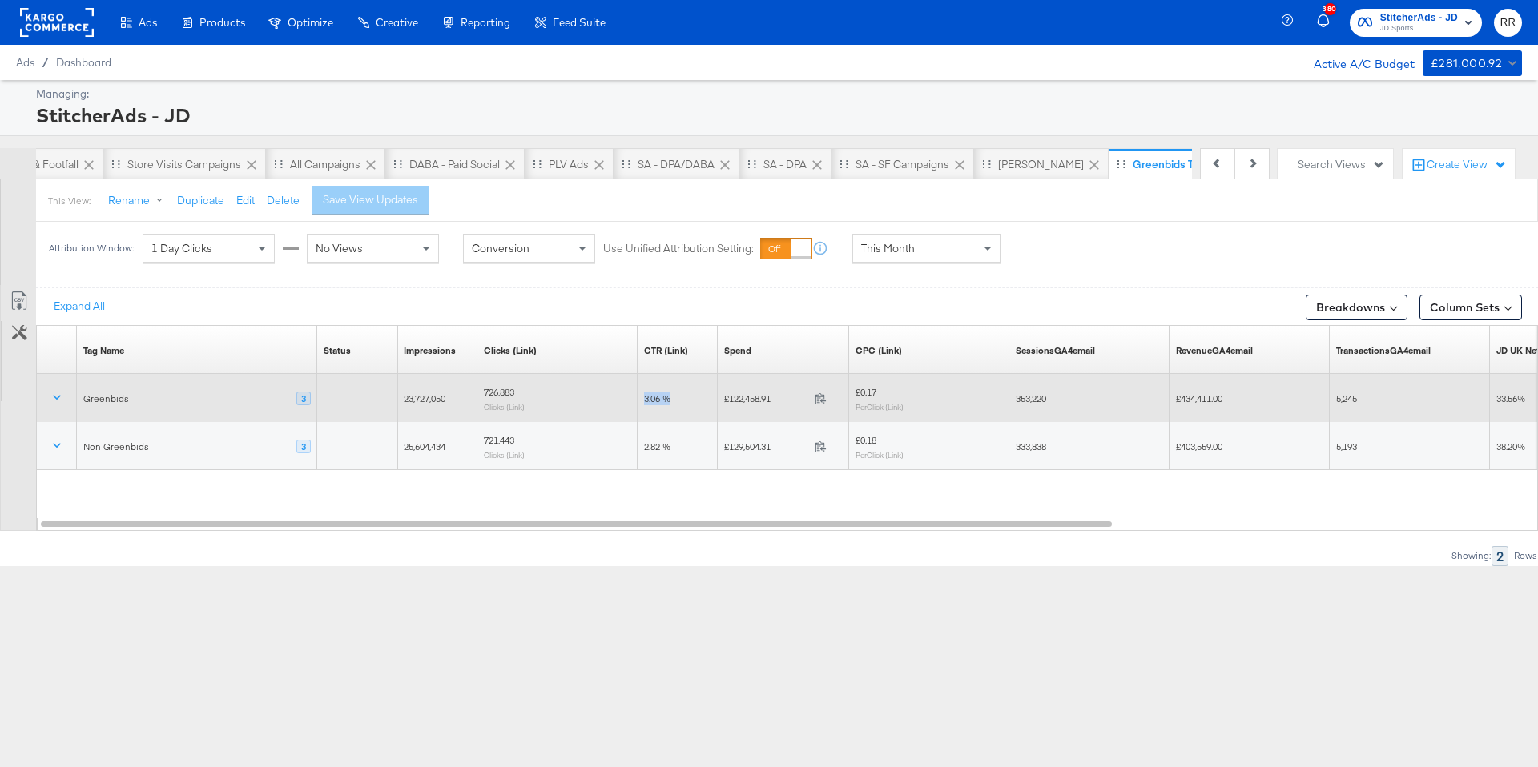
drag, startPoint x: 639, startPoint y: 396, endPoint x: 677, endPoint y: 401, distance: 38.0
click at [677, 401] on div "3.06 %" at bounding box center [678, 399] width 80 height 26
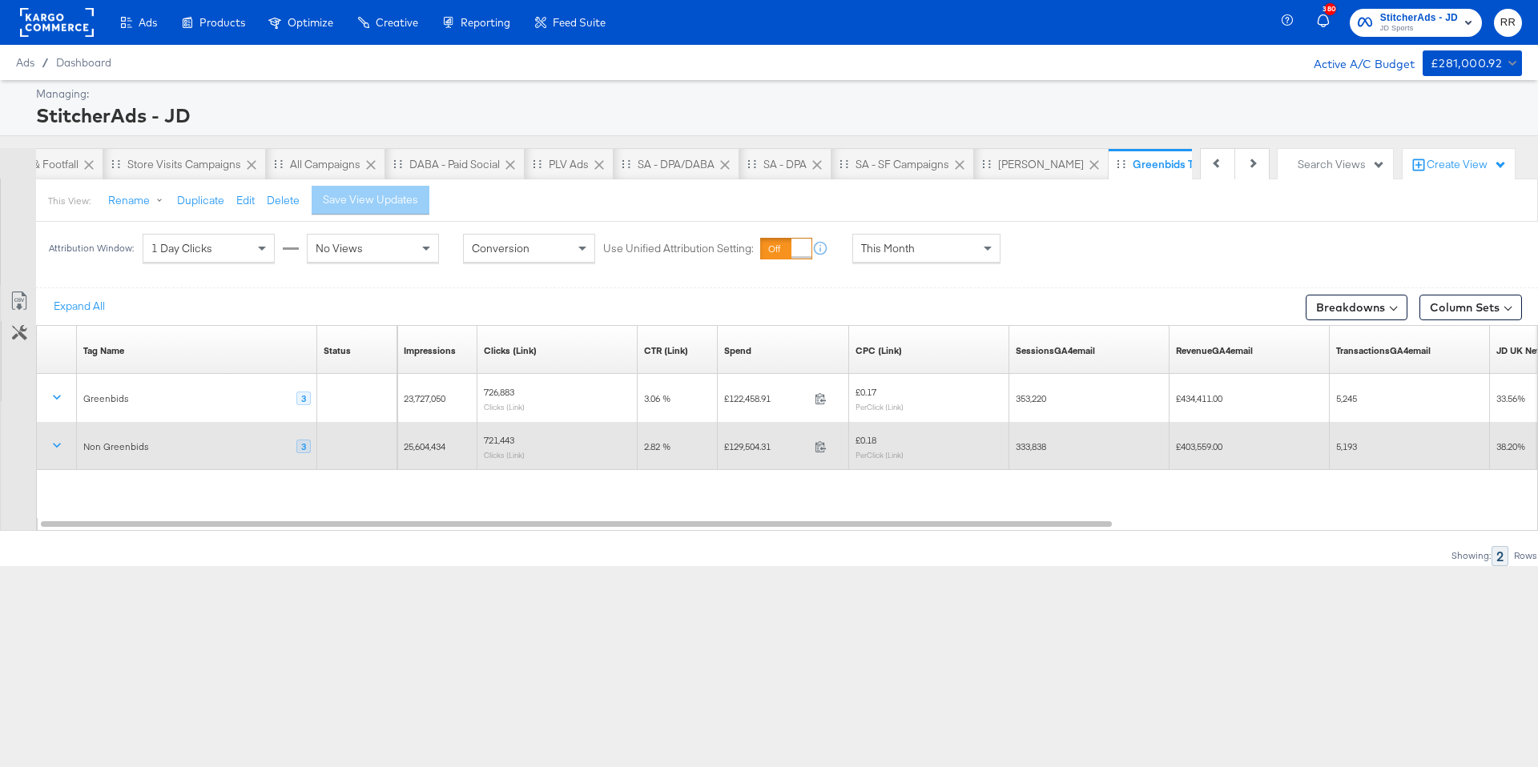
click at [670, 450] on span "2.82 %" at bounding box center [657, 447] width 26 height 12
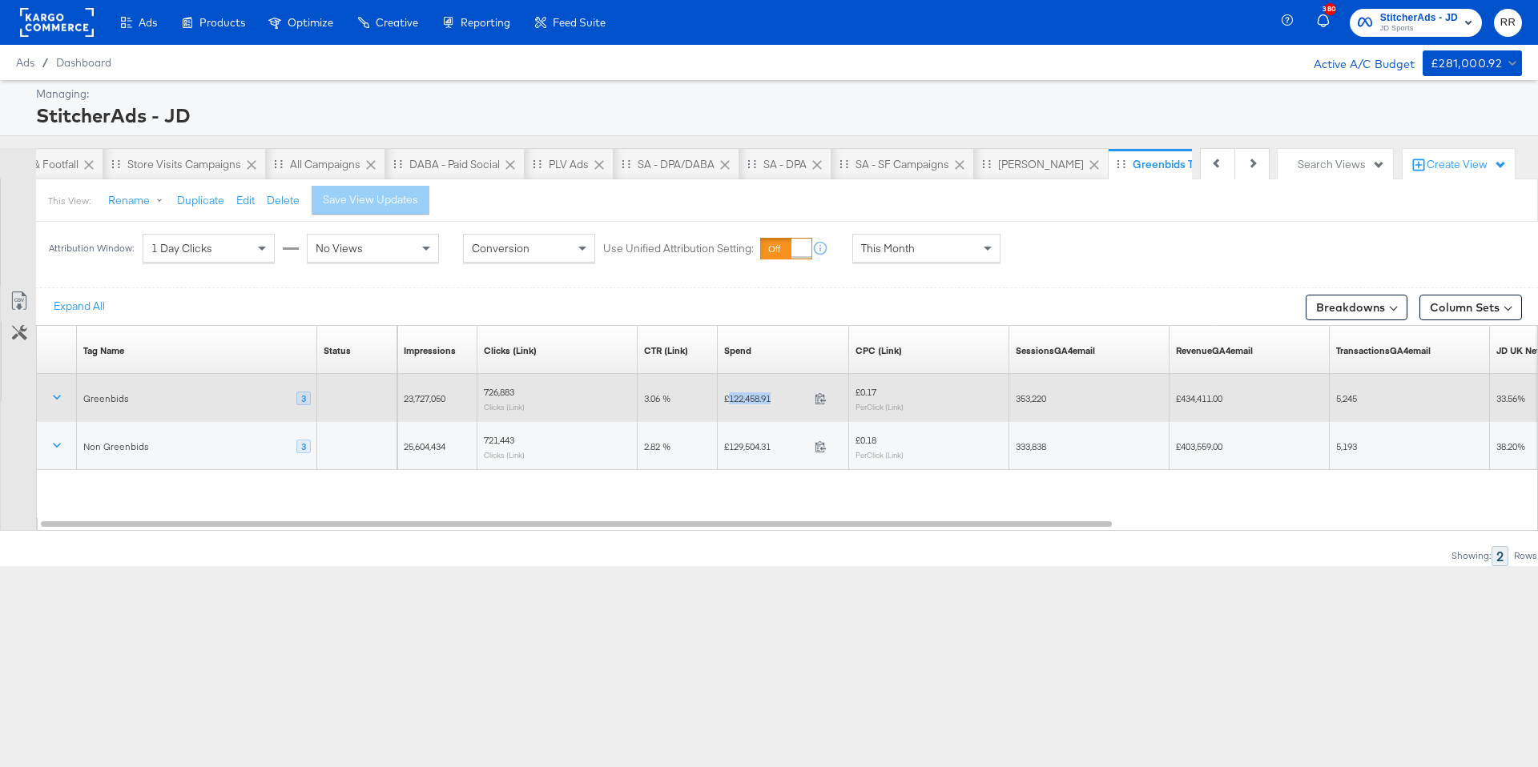
drag, startPoint x: 729, startPoint y: 401, endPoint x: 779, endPoint y: 404, distance: 49.7
click at [779, 404] on span "£122,458.91" at bounding box center [766, 398] width 84 height 12
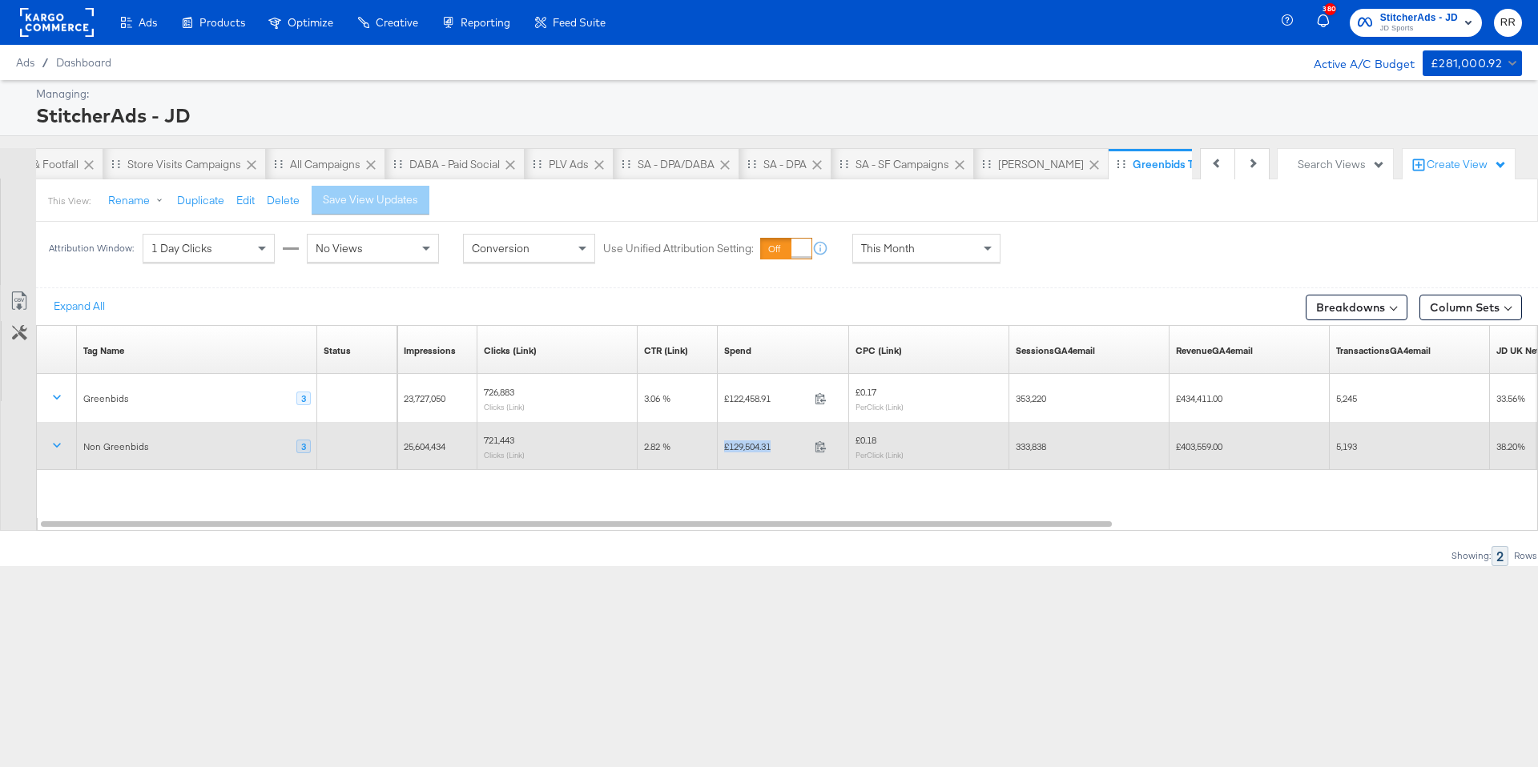
drag, startPoint x: 758, startPoint y: 447, endPoint x: 789, endPoint y: 450, distance: 31.4
click at [789, 450] on span "£129,504.31" at bounding box center [766, 447] width 84 height 12
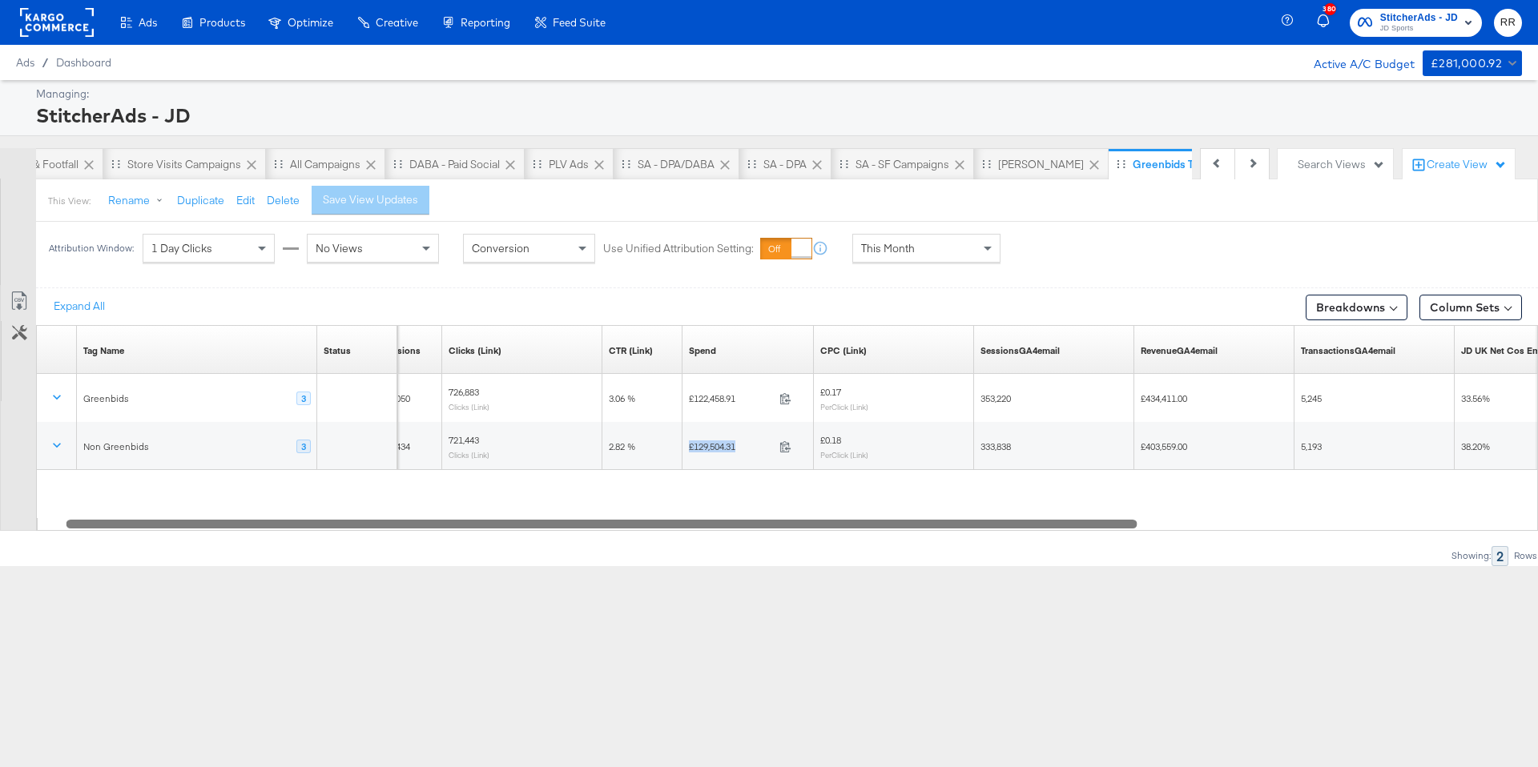
drag, startPoint x: 781, startPoint y: 525, endPoint x: 807, endPoint y: 525, distance: 26.4
click at [807, 525] on div at bounding box center [601, 524] width 1071 height 14
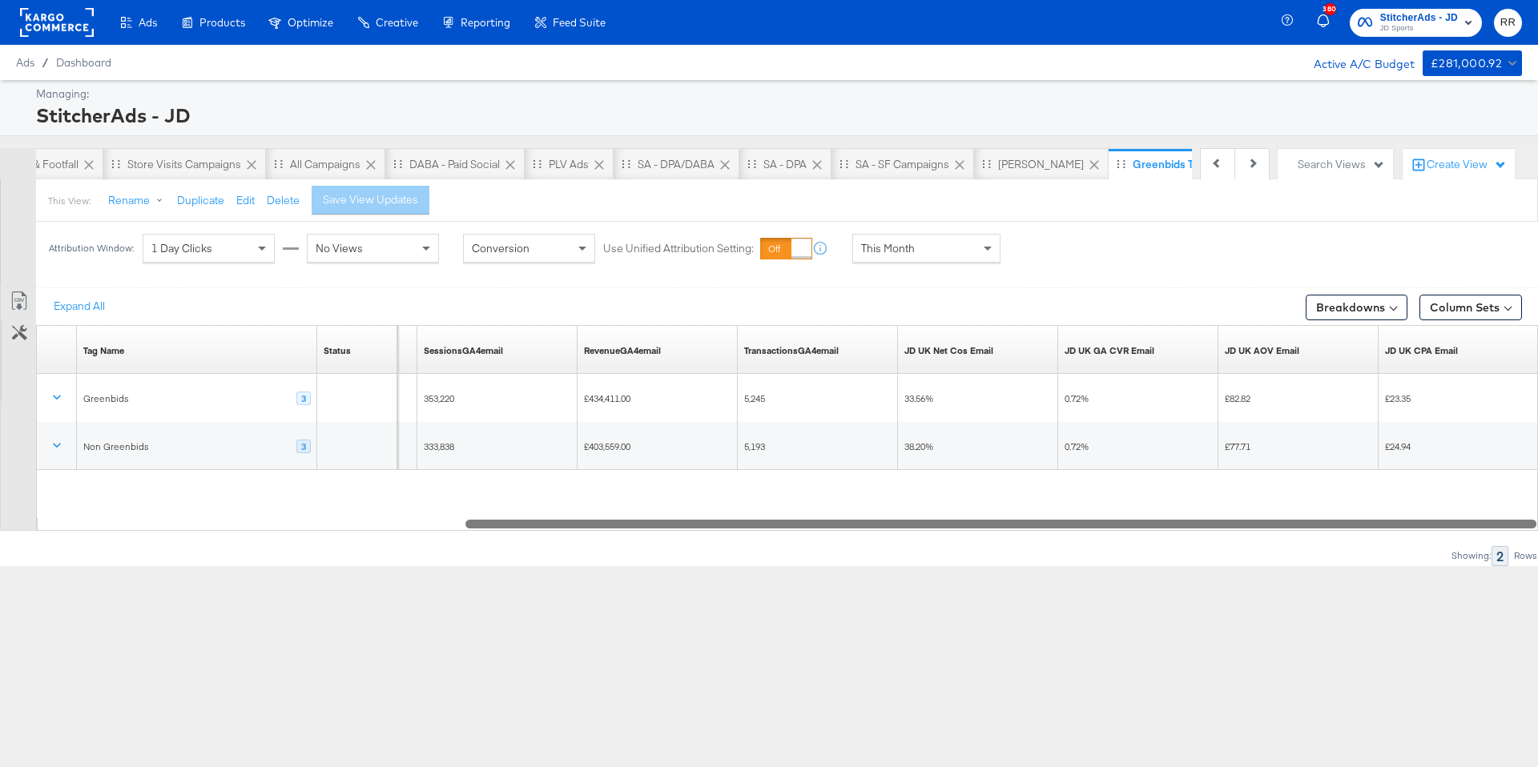
drag, startPoint x: 807, startPoint y: 525, endPoint x: 1213, endPoint y: 525, distance: 406.1
click at [1213, 525] on div at bounding box center [1000, 524] width 1071 height 14
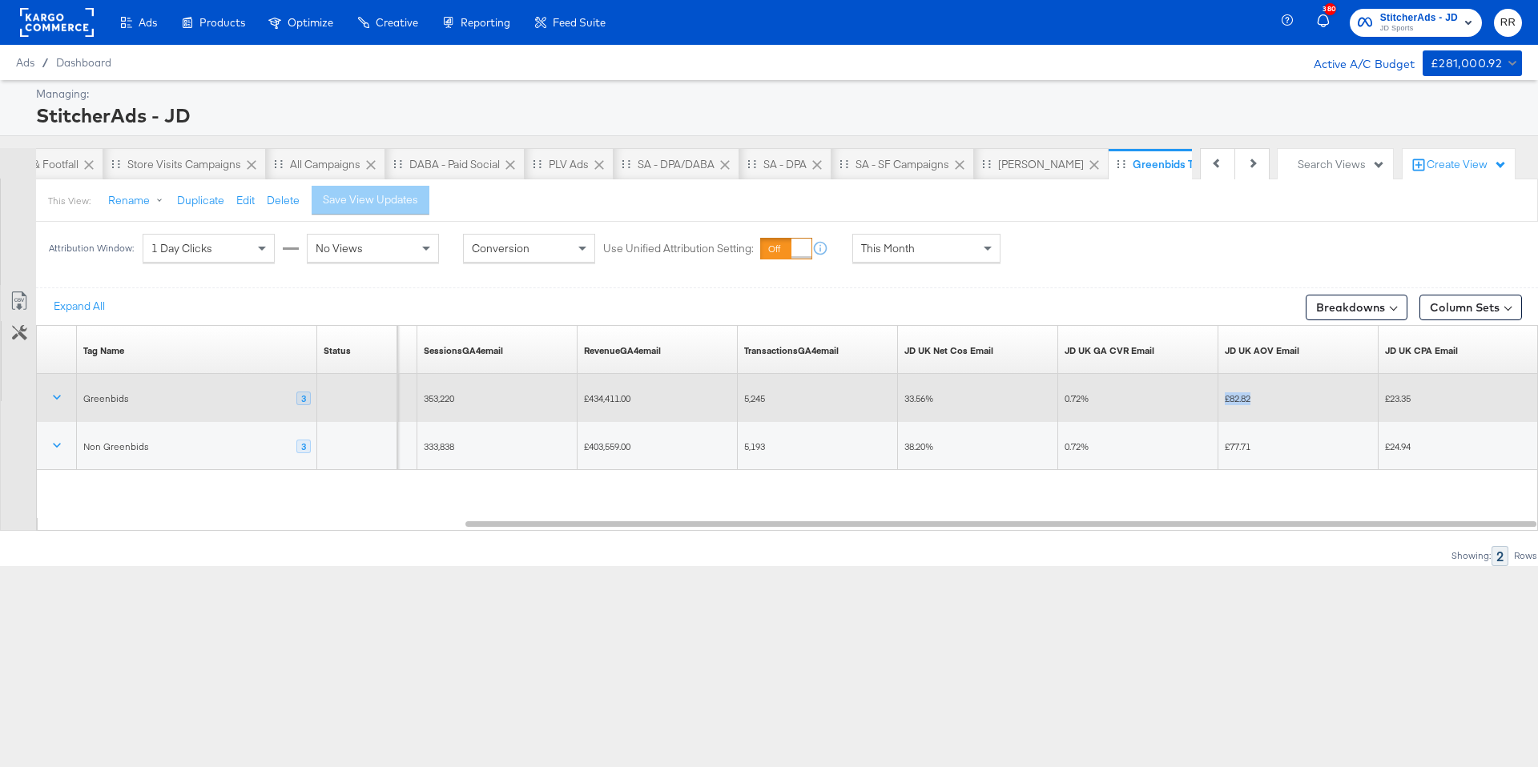
drag, startPoint x: 1268, startPoint y: 393, endPoint x: 1205, endPoint y: 393, distance: 63.3
click at [1205, 393] on div "£0.17 Per Click (Link) 353,220 £434,411.00 5,245 33.56% 0.72% £82.82 £23.35" at bounding box center [671, 398] width 1733 height 48
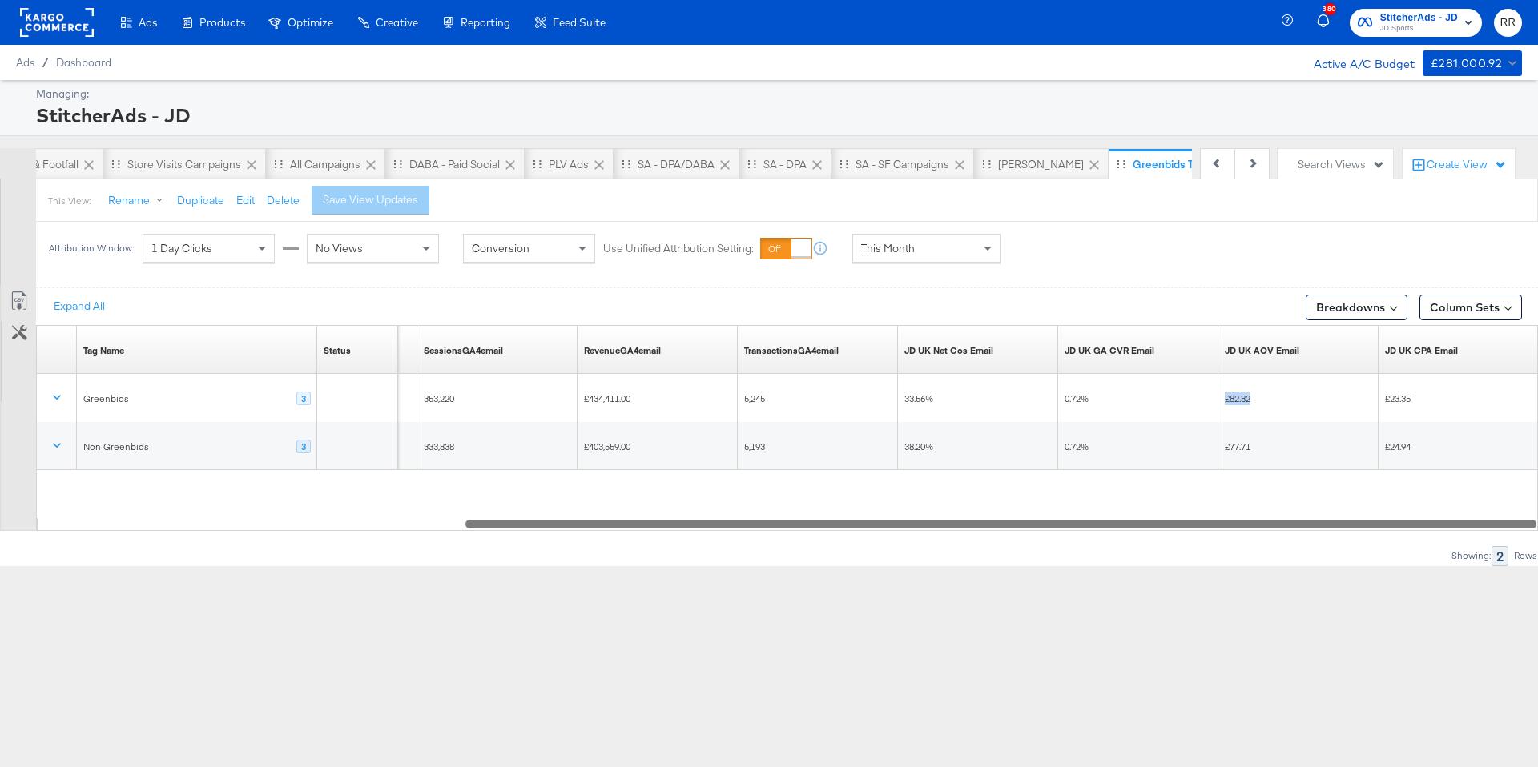
click at [1195, 519] on div at bounding box center [1000, 524] width 1071 height 14
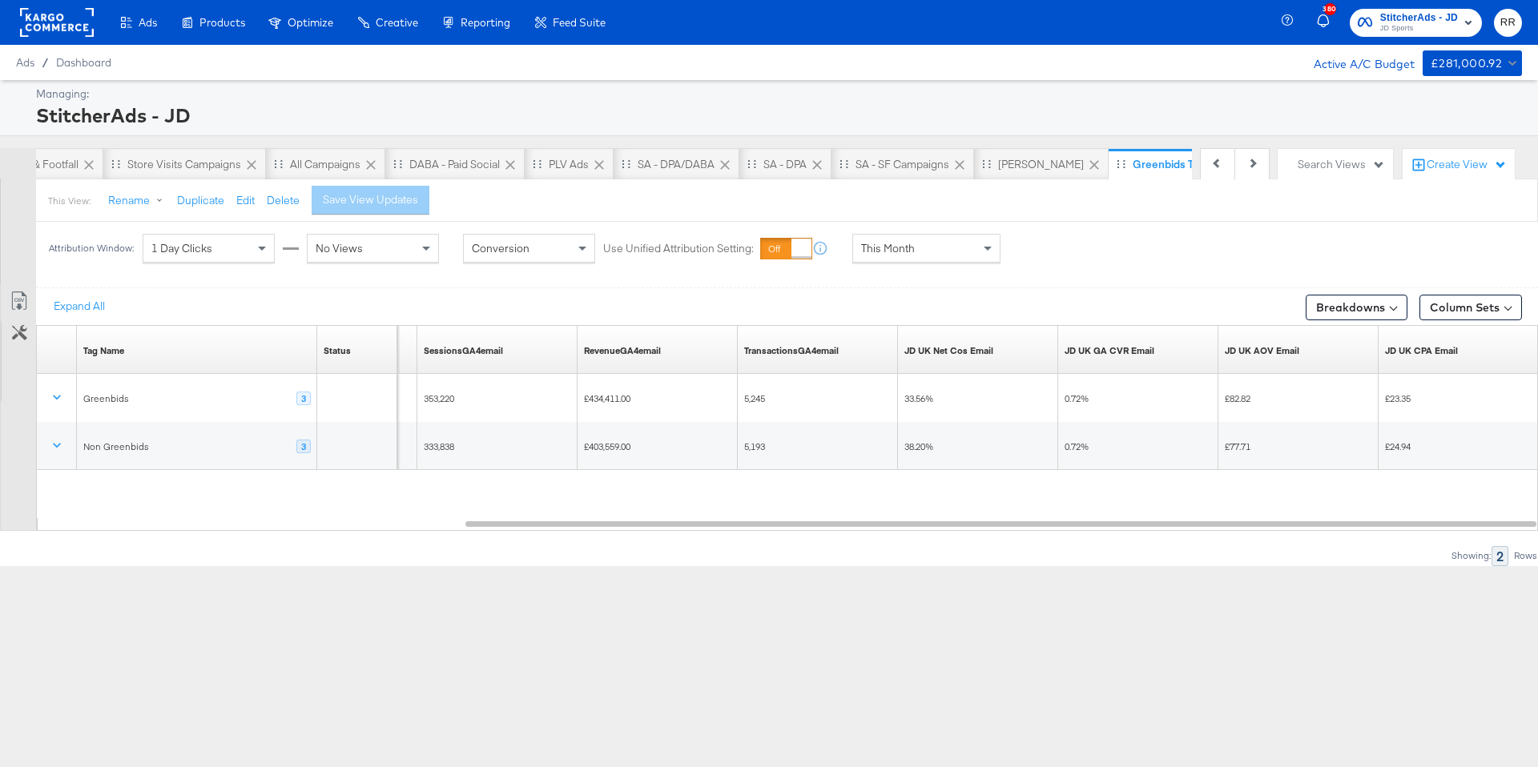
drag, startPoint x: 1206, startPoint y: 517, endPoint x: 1217, endPoint y: 515, distance: 11.3
click at [1217, 515] on div "Tag Name Sorting Unavailable Status Sorting Unavailable CPC (Link) Sorting Unav…" at bounding box center [788, 422] width 1502 height 192
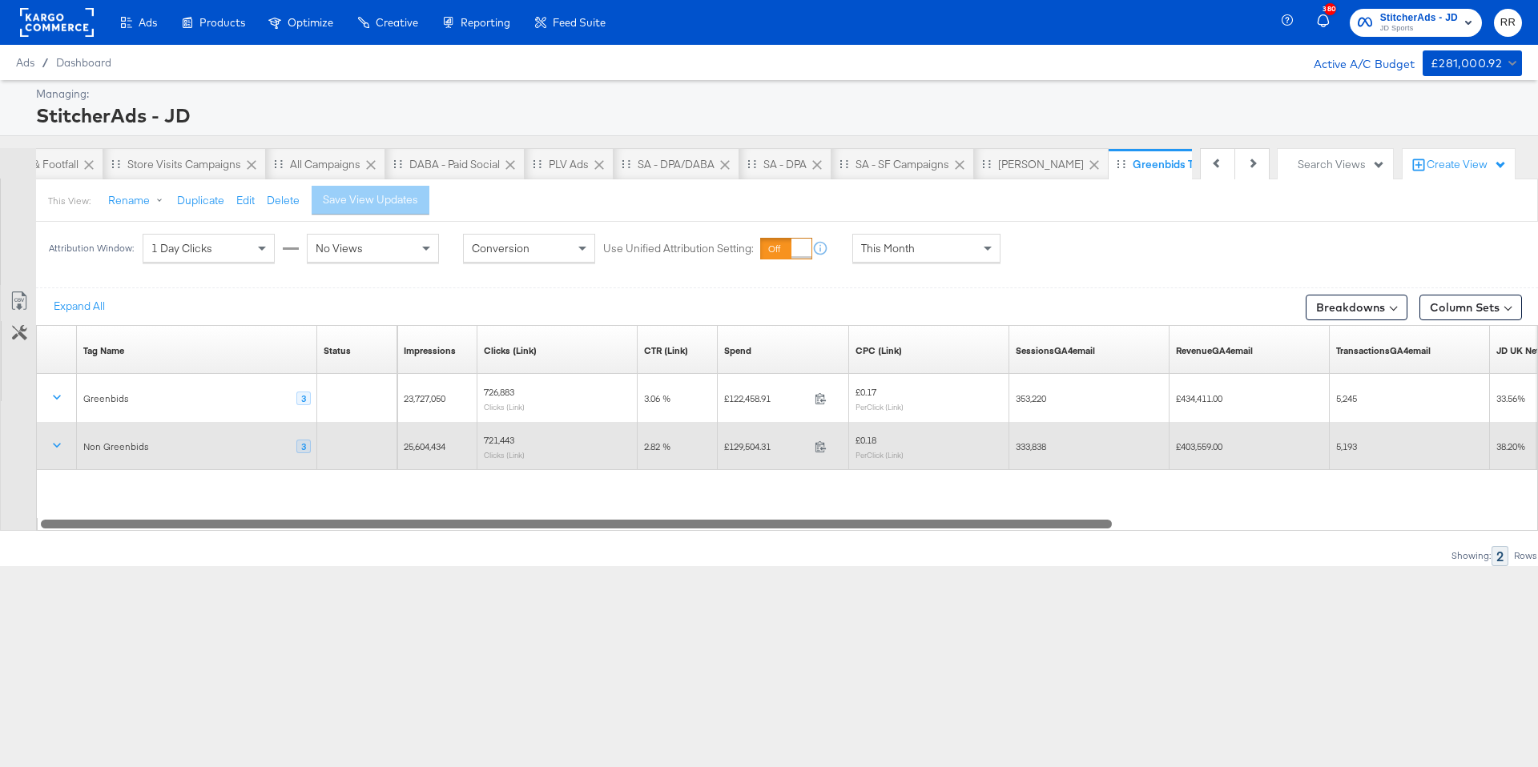
drag, startPoint x: 1240, startPoint y: 521, endPoint x: 366, endPoint y: 457, distance: 876.2
click at [397, 480] on div "Tag Name Sorting Unavailable Status Sorting Unavailable Impressions Sorting Una…" at bounding box center [787, 428] width 1502 height 206
